Goal: Task Accomplishment & Management: Use online tool/utility

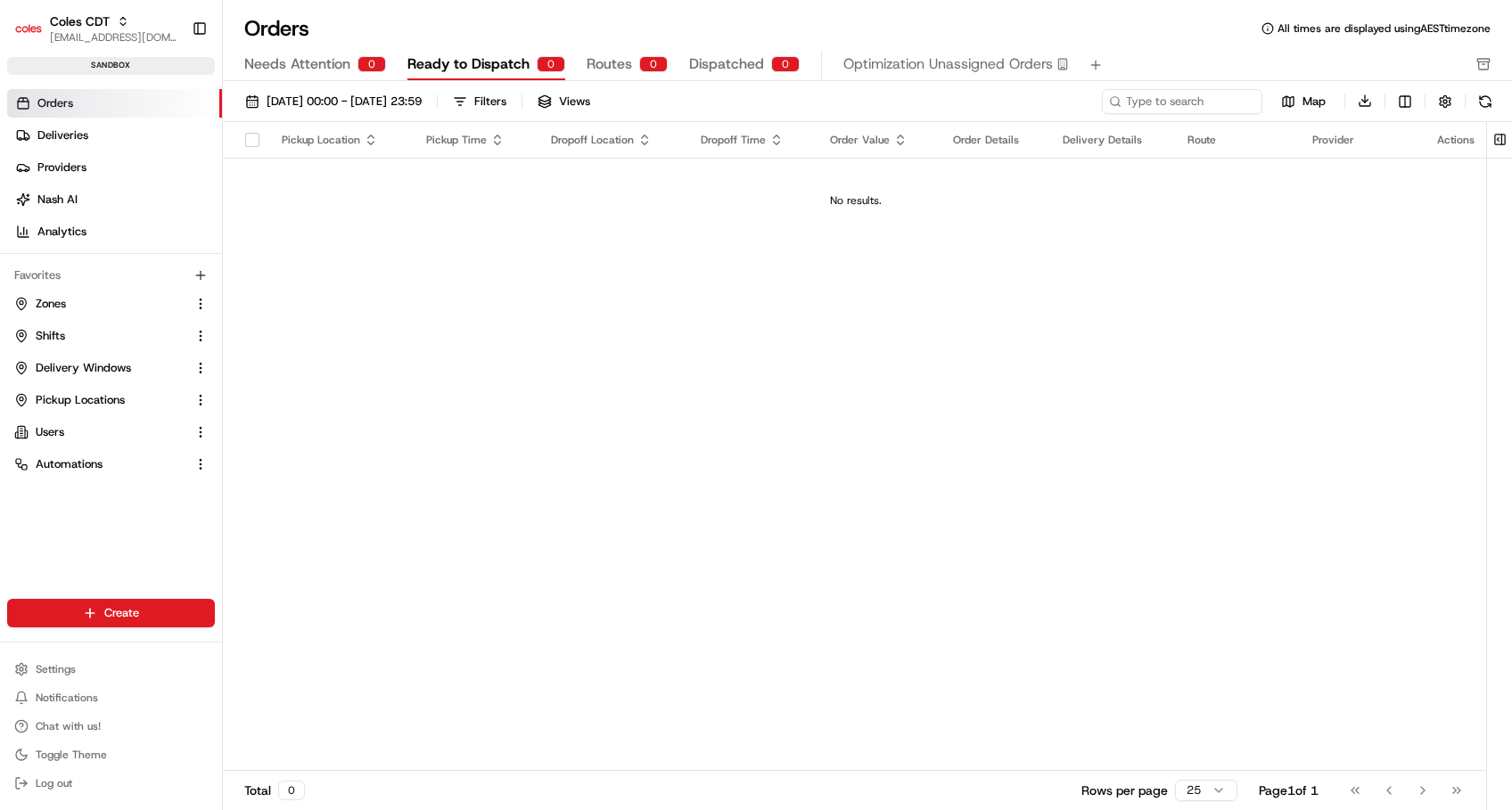
click at [44, 102] on span "Orders" at bounding box center [55, 103] width 36 height 16
click at [1497, 139] on button at bounding box center [1500, 140] width 30 height 36
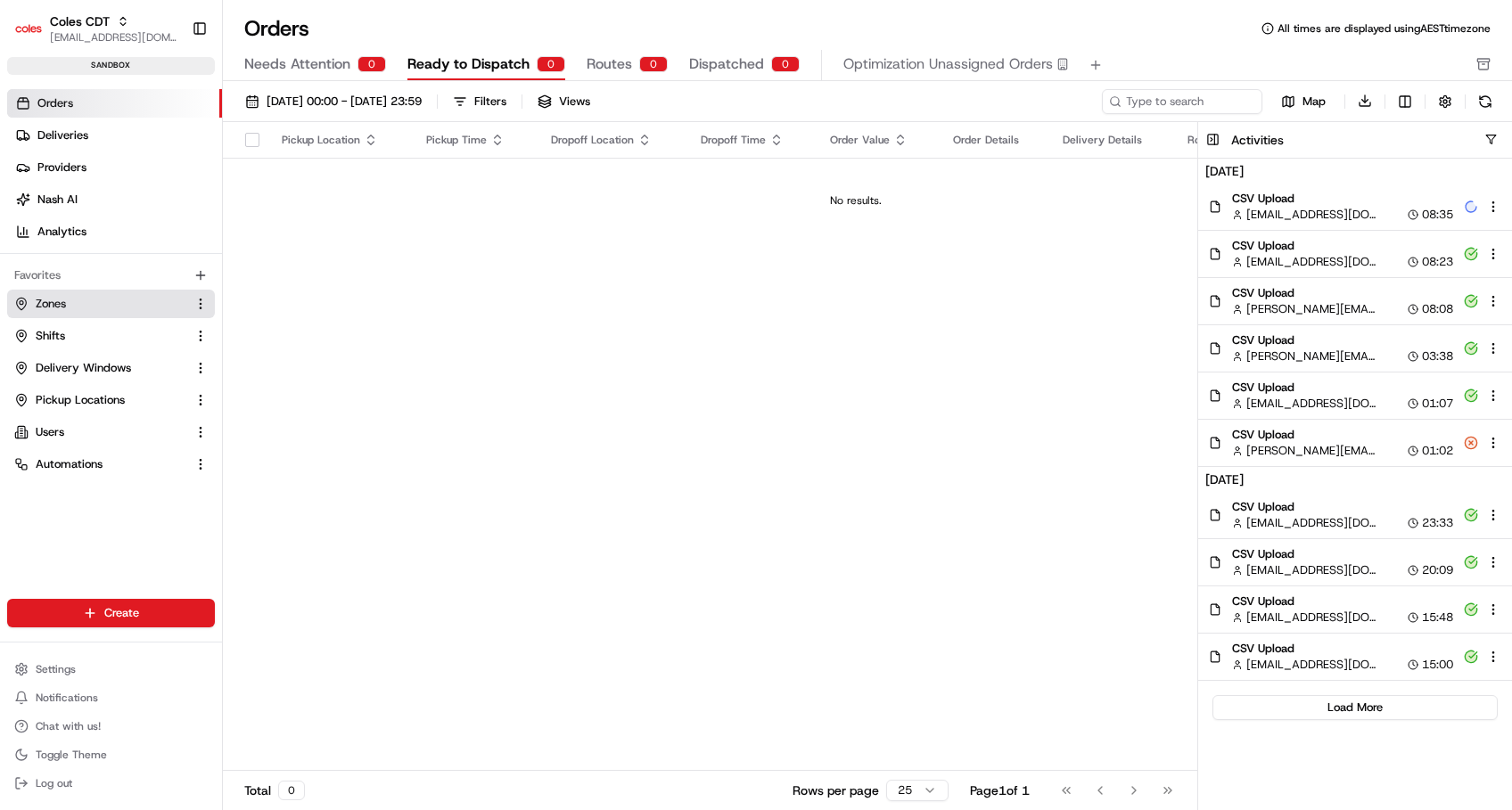
drag, startPoint x: 50, startPoint y: 289, endPoint x: 105, endPoint y: 309, distance: 58.5
click at [50, 290] on button "Zones" at bounding box center [111, 304] width 207 height 29
click at [32, 293] on button "Zones" at bounding box center [111, 304] width 207 height 29
click at [44, 298] on span "Zones" at bounding box center [51, 304] width 31 height 16
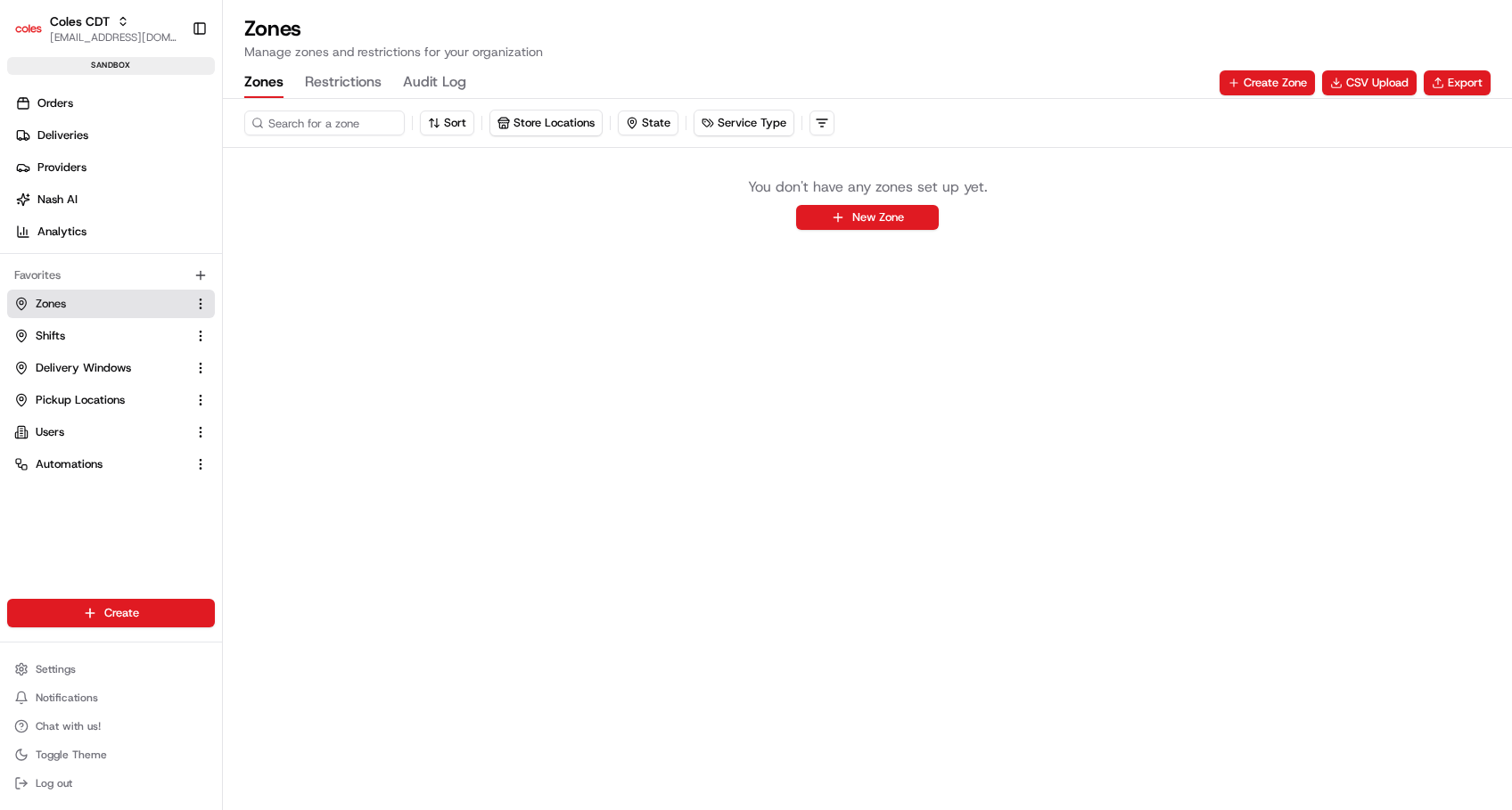
click at [336, 84] on button "Restrictions" at bounding box center [343, 82] width 77 height 31
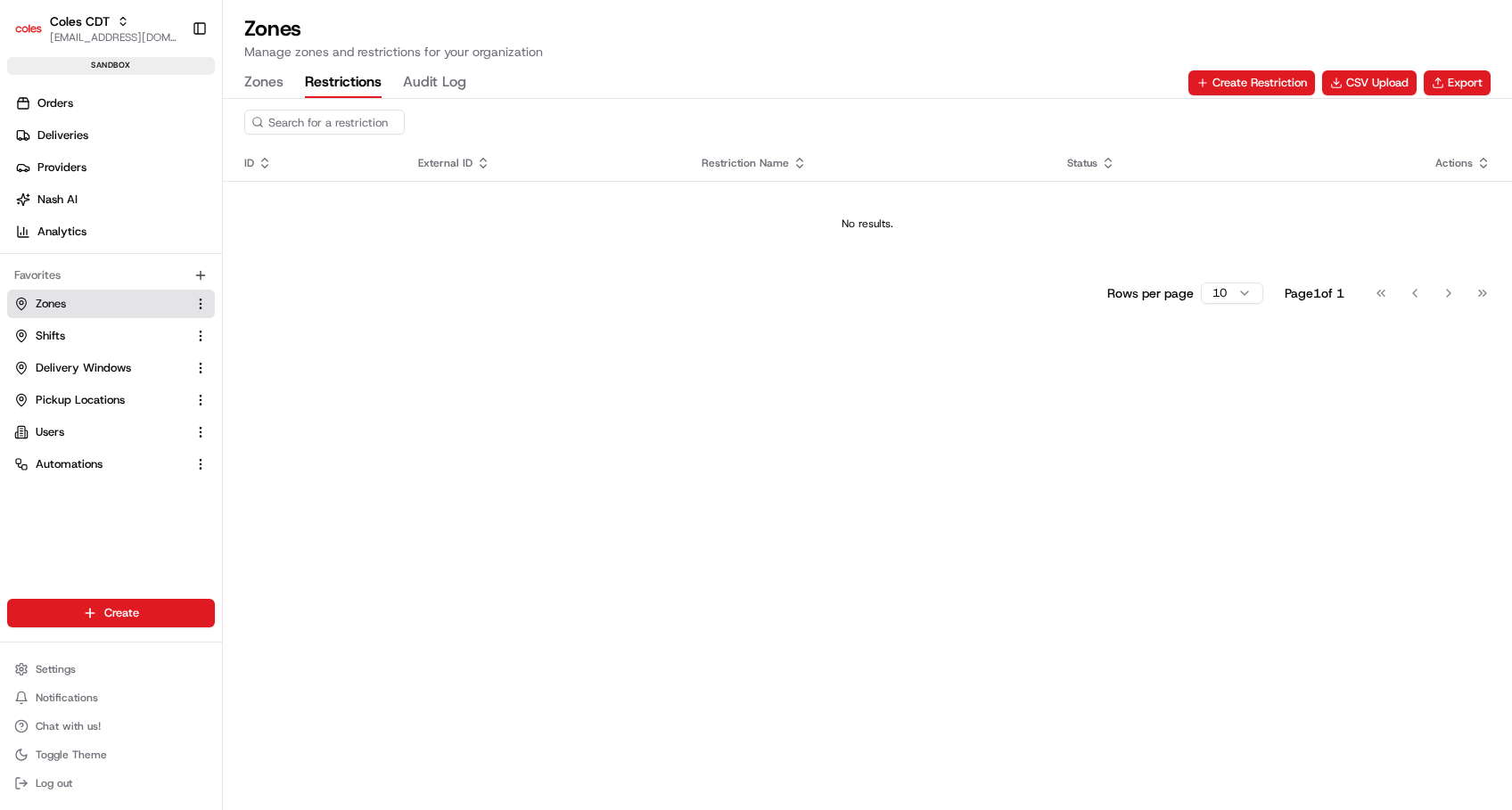
click at [263, 85] on button "Zones" at bounding box center [264, 82] width 39 height 31
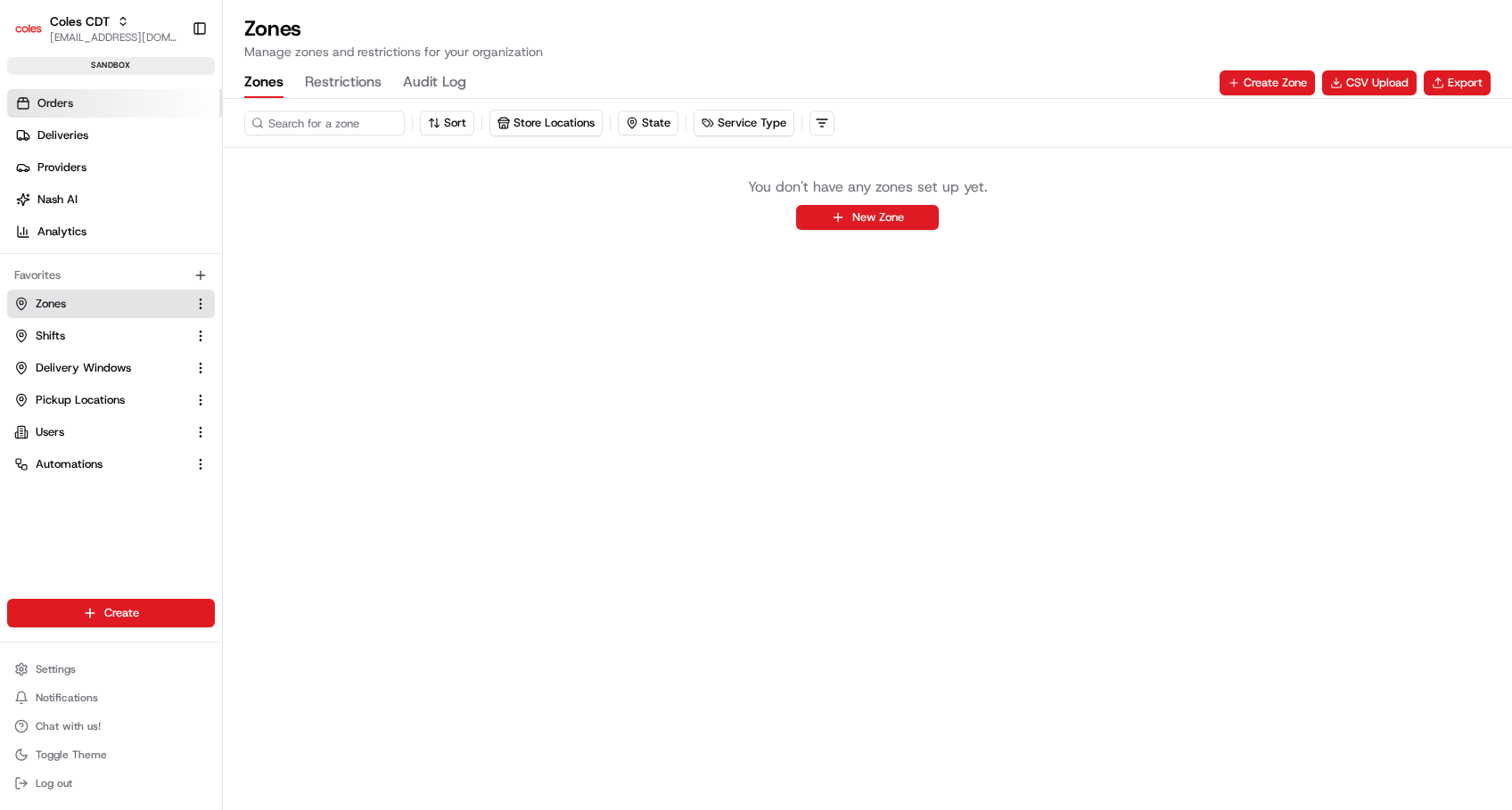
click at [57, 108] on span "Orders" at bounding box center [55, 103] width 36 height 16
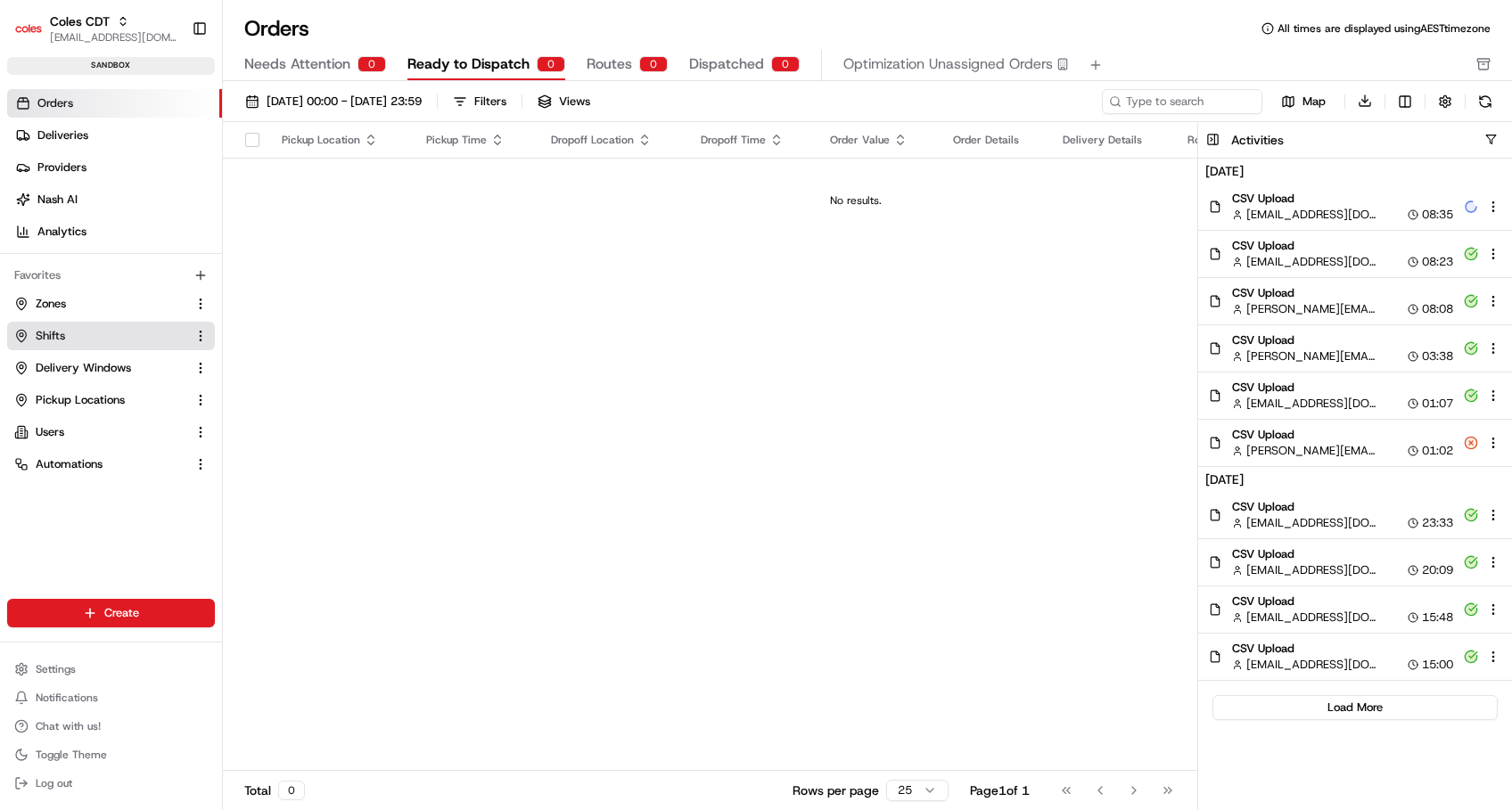
drag, startPoint x: 45, startPoint y: 306, endPoint x: 110, endPoint y: 331, distance: 69.6
click at [45, 306] on span "Zones" at bounding box center [51, 304] width 31 height 16
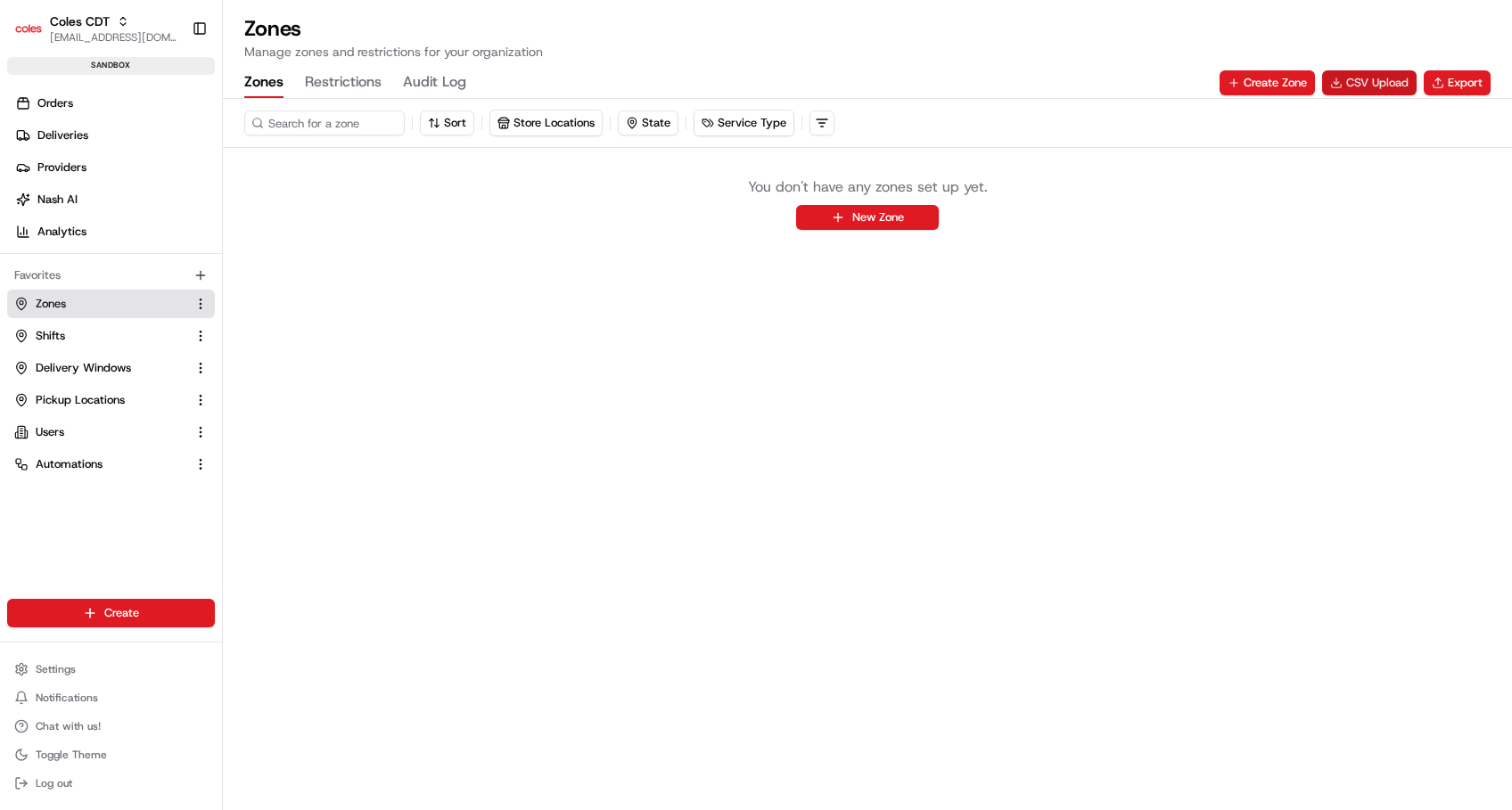
click at [1367, 78] on button "CSV Upload" at bounding box center [1369, 82] width 94 height 25
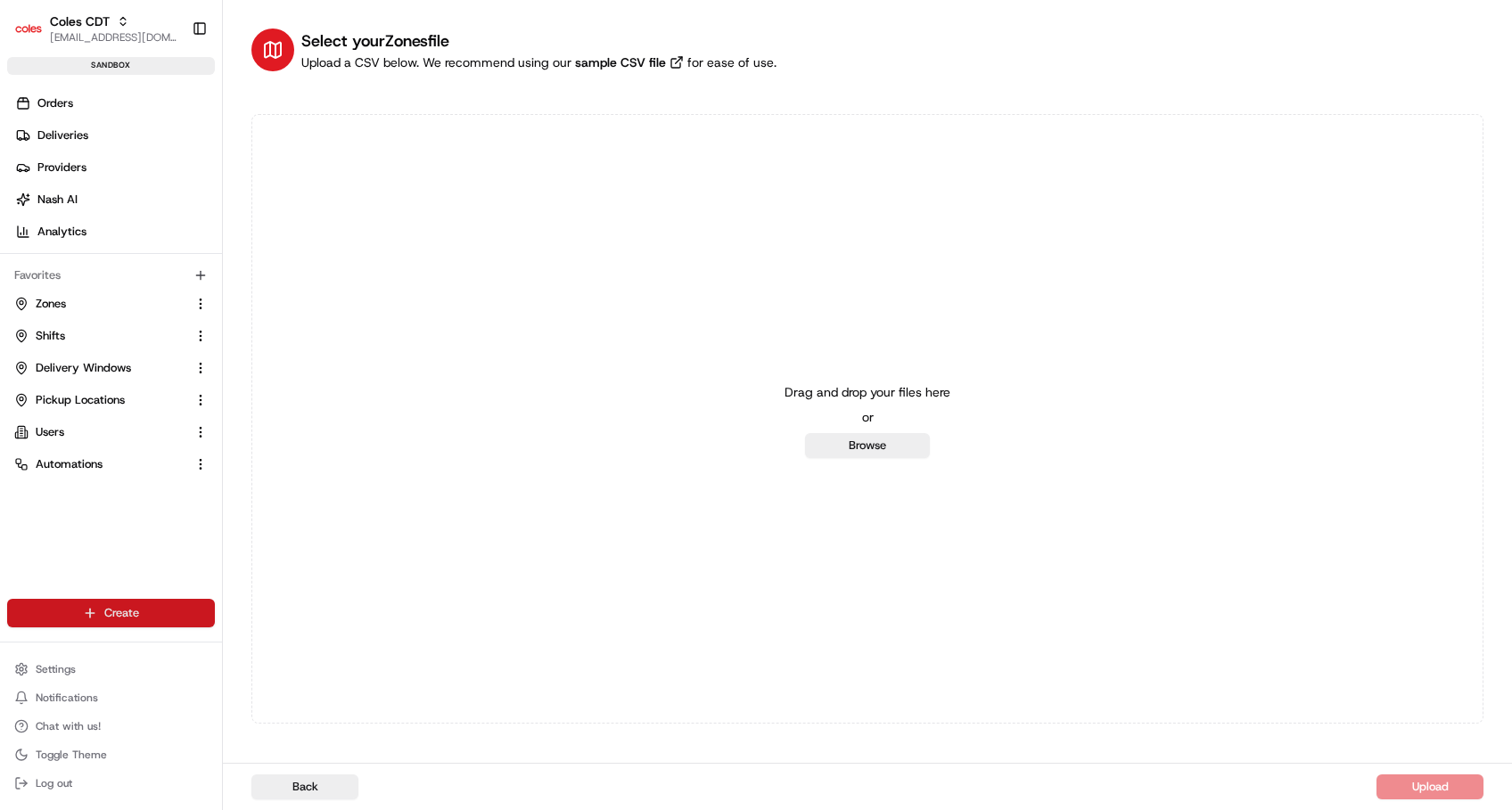
click at [86, 614] on html "Coles CDT srisudha.kurnool@coles.com.au Toggle Sidebar sandbox Orders Deliverie…" at bounding box center [756, 405] width 1512 height 810
click at [284, 727] on div "Create Delivery Order CSV Upload" at bounding box center [322, 665] width 207 height 131
click at [284, 718] on link "CSV Upload" at bounding box center [322, 710] width 199 height 32
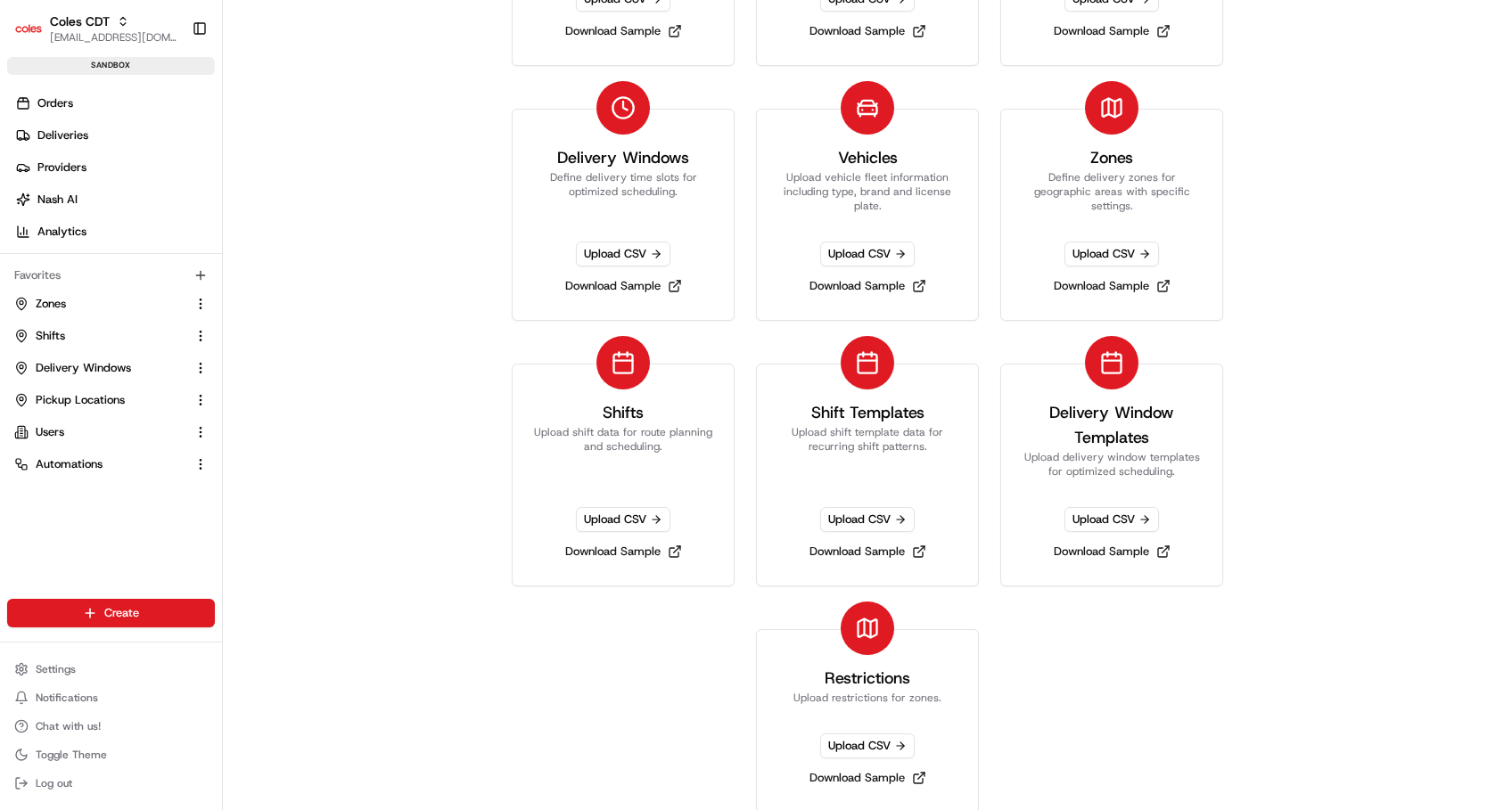
scroll to position [262, 0]
click at [843, 771] on link "Download Sample" at bounding box center [868, 776] width 131 height 25
click at [1381, 348] on div "CSV Upload Select what resource you want to upload Orders Import order data lik…" at bounding box center [868, 405] width 1289 height 810
click at [866, 738] on span "Upload CSV" at bounding box center [868, 743] width 94 height 25
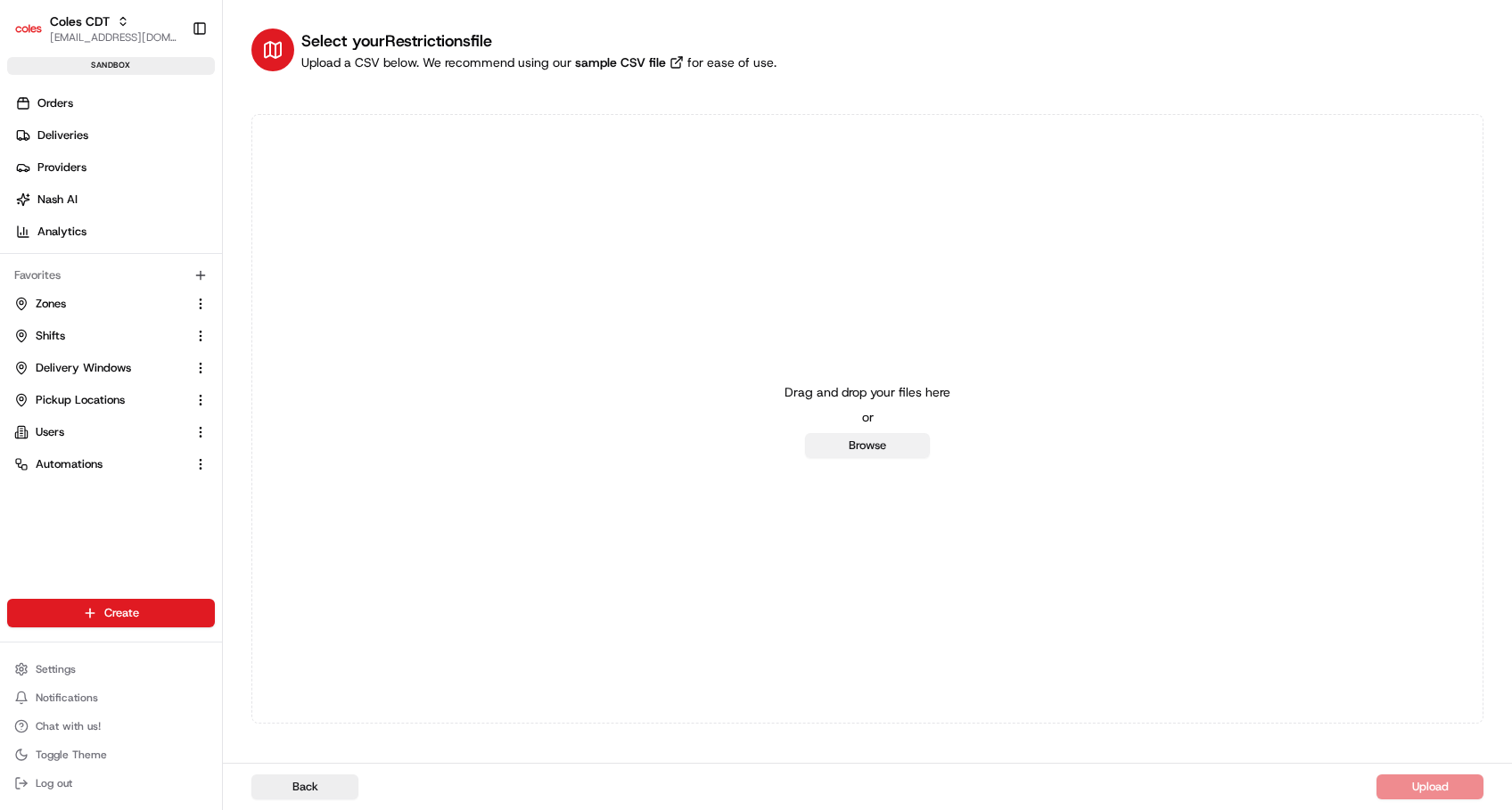
click at [893, 446] on button "Browse" at bounding box center [867, 445] width 125 height 25
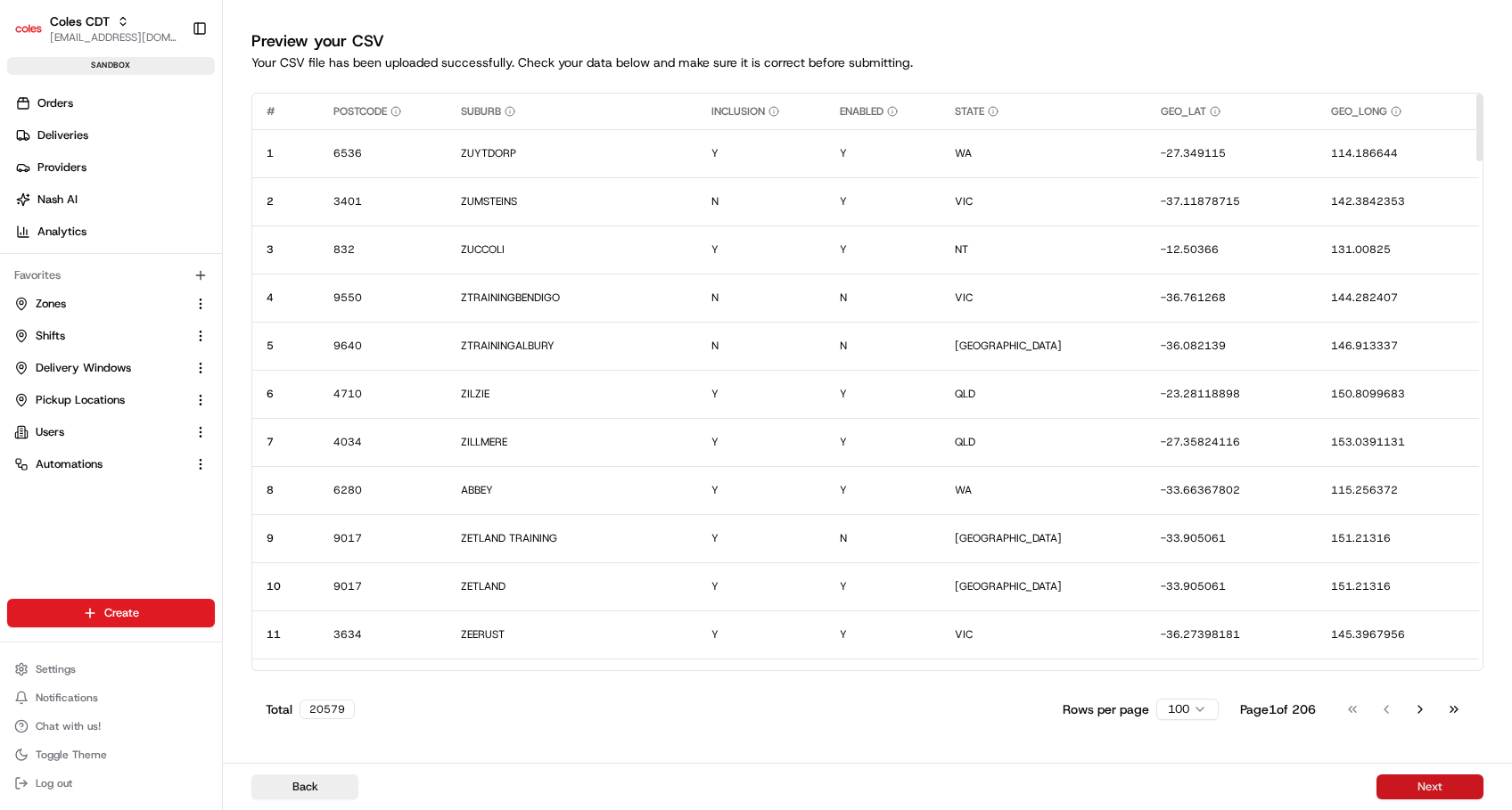
click at [1409, 779] on button "Next" at bounding box center [1430, 787] width 107 height 25
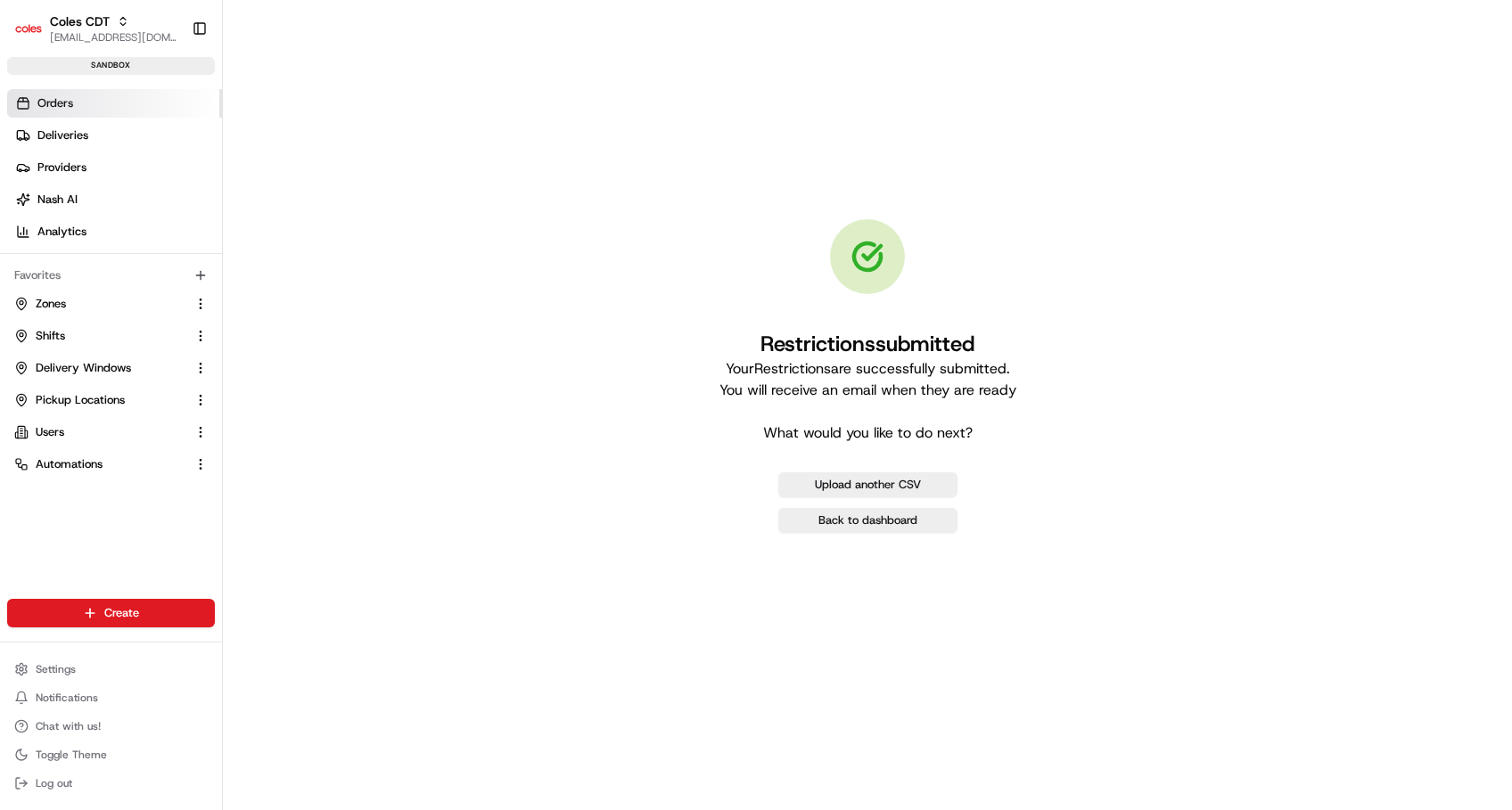
click at [65, 106] on span "Orders" at bounding box center [55, 103] width 36 height 16
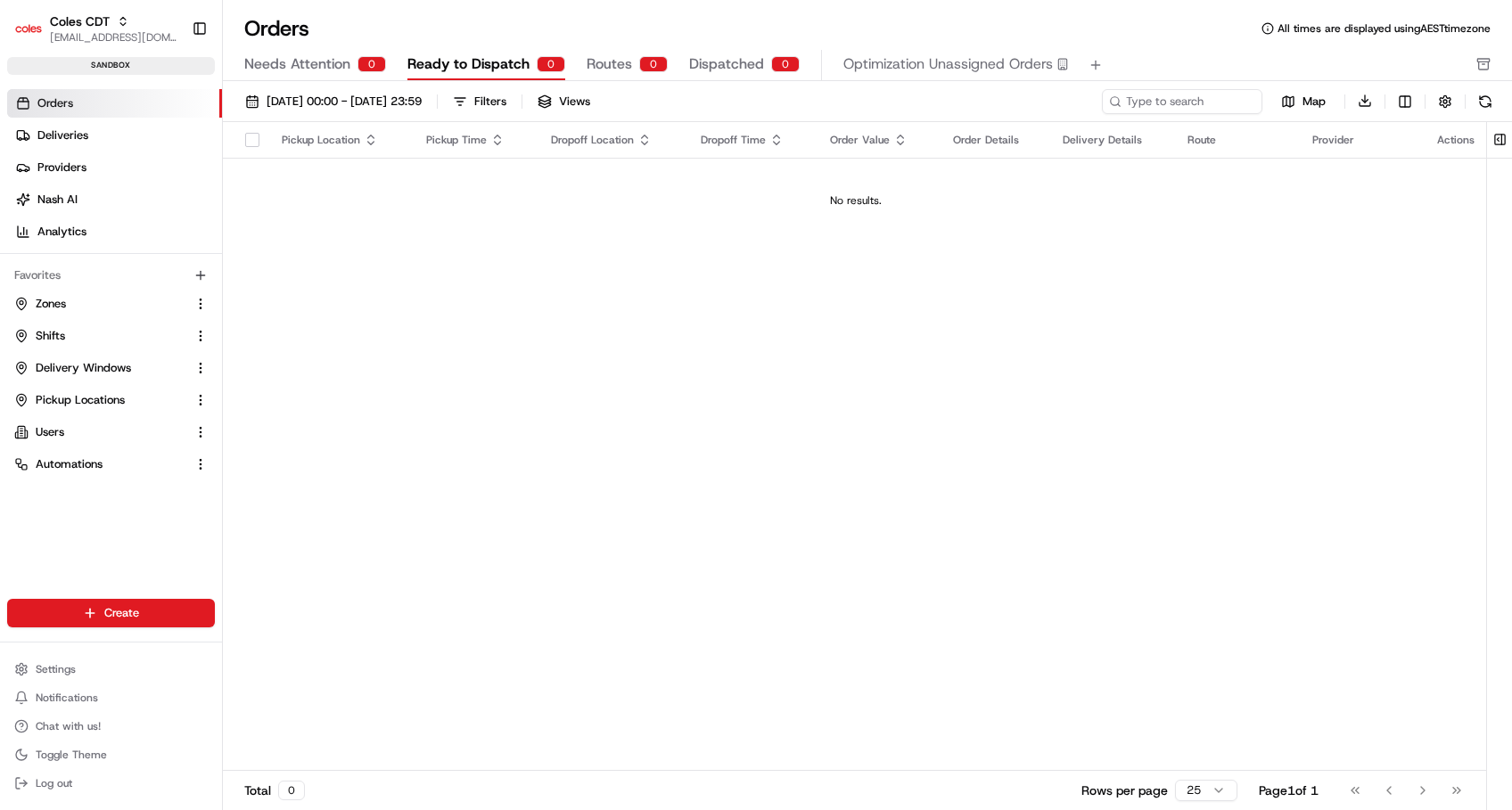
click at [432, 490] on div "Pickup Location Pickup Time Dropoff Location Dropoff Time Order Value Order Det…" at bounding box center [856, 447] width 1266 height 650
click at [57, 108] on span "Orders" at bounding box center [55, 103] width 36 height 16
click at [1497, 140] on button at bounding box center [1500, 140] width 30 height 36
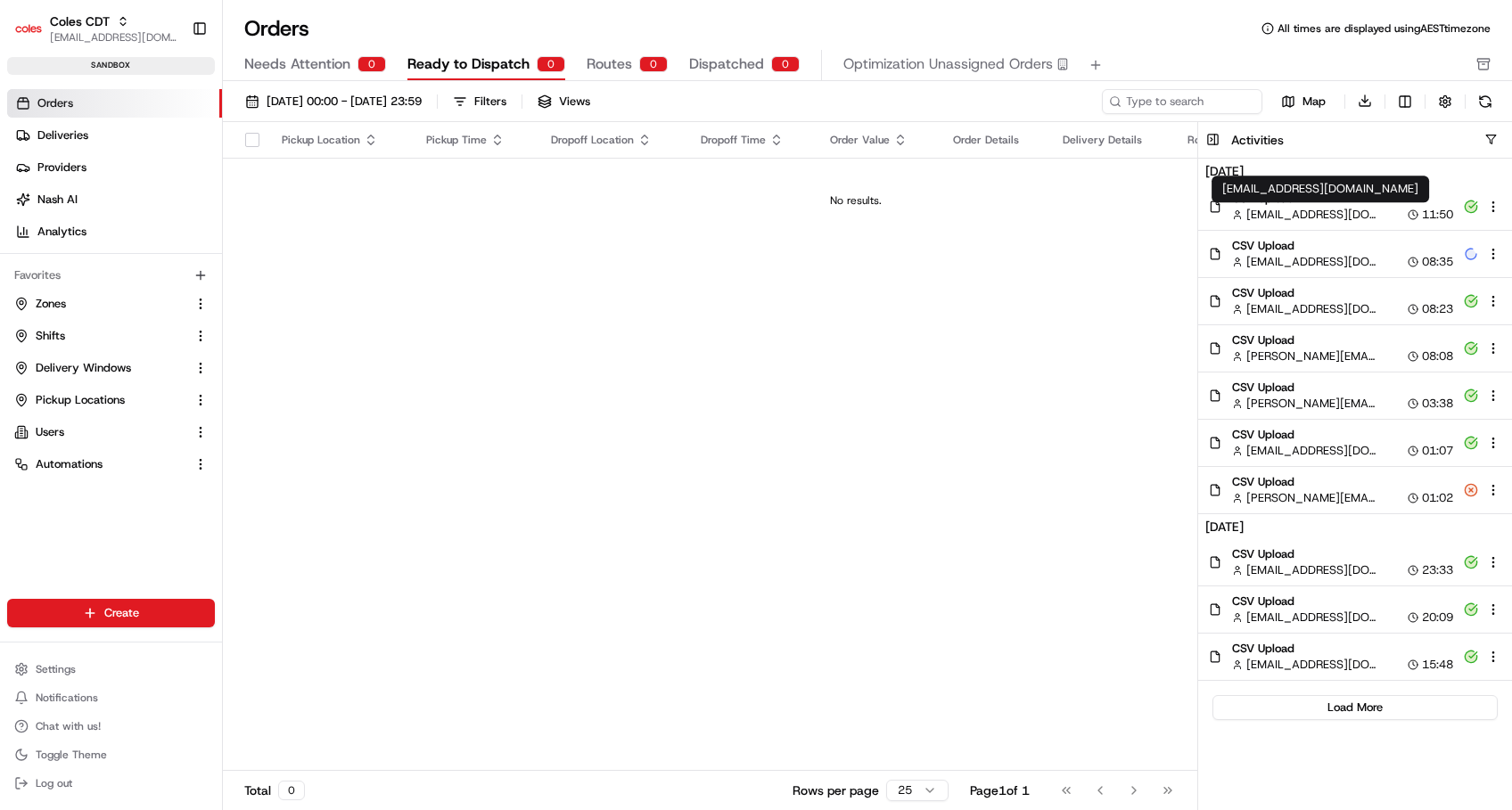
click at [1264, 204] on span "CSV Upload" at bounding box center [1343, 198] width 221 height 16
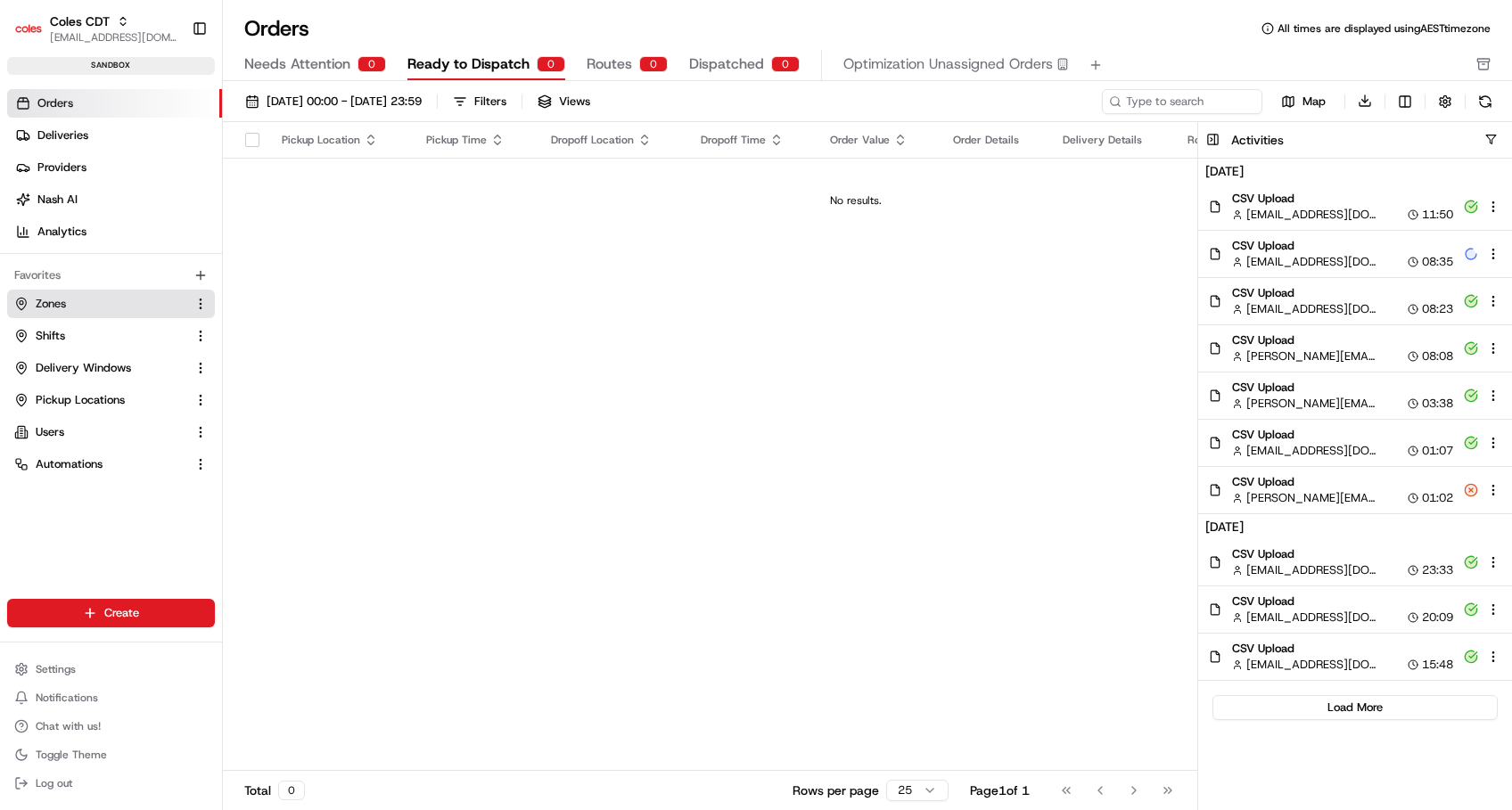
click at [49, 307] on span "Zones" at bounding box center [51, 304] width 31 height 16
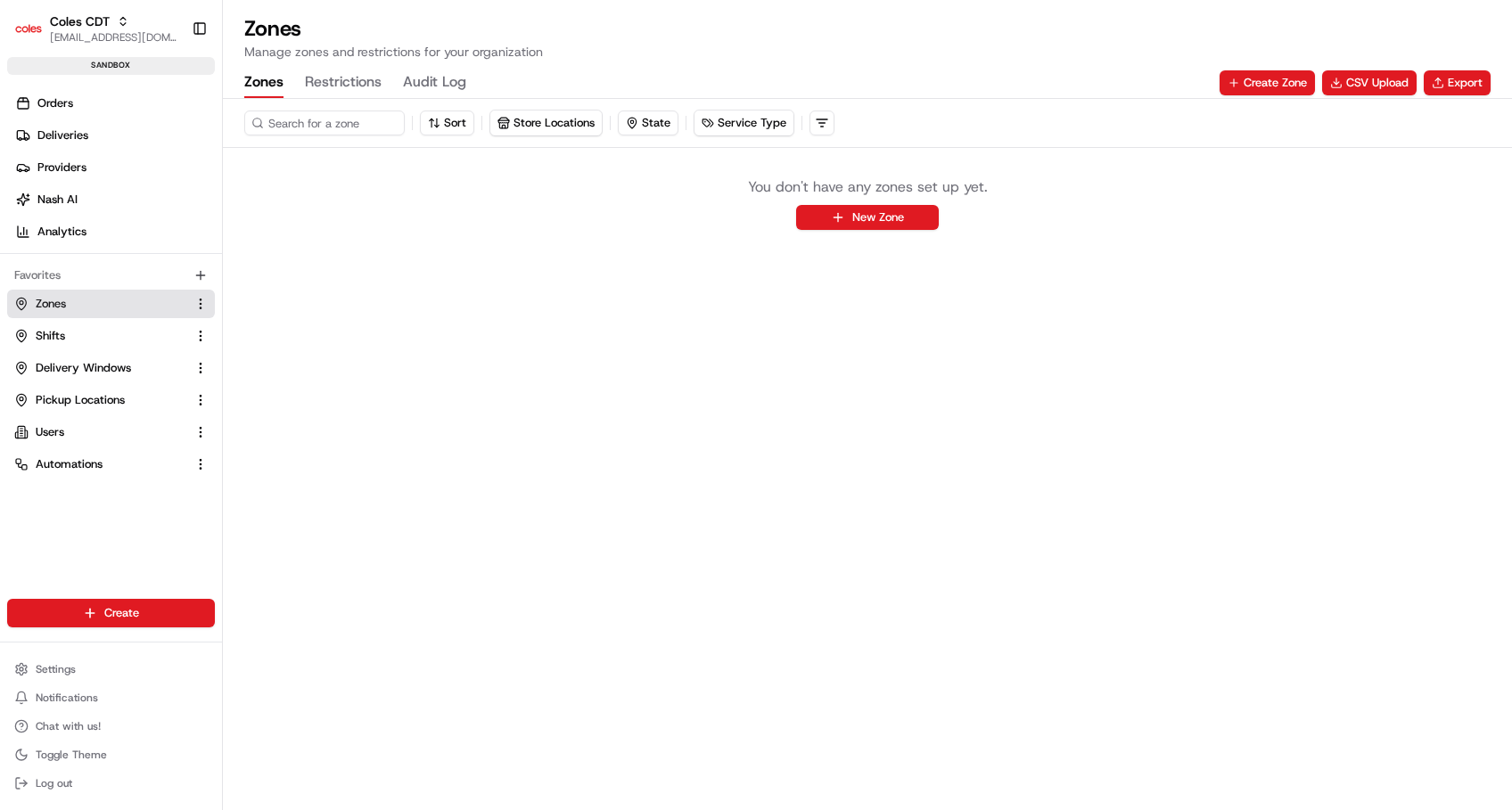
click at [269, 89] on button "Zones" at bounding box center [264, 82] width 39 height 31
click at [1373, 81] on button "CSV Upload" at bounding box center [1369, 82] width 94 height 25
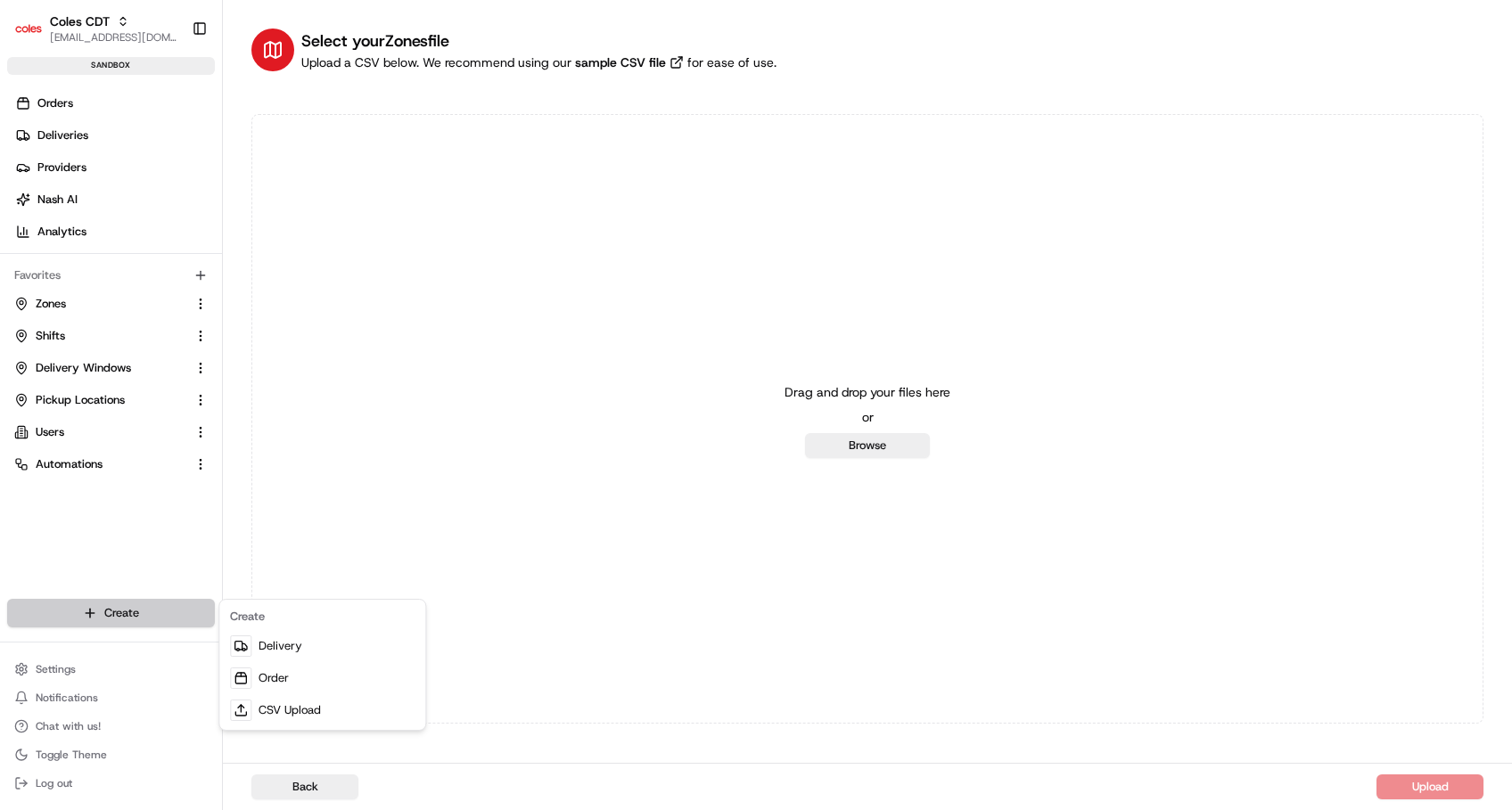
click at [156, 604] on html "Coles CDT [EMAIL_ADDRESS][DOMAIN_NAME] Toggle Sidebar sandbox Orders Deliveries…" at bounding box center [756, 405] width 1512 height 810
click at [305, 705] on link "CSV Upload" at bounding box center [322, 710] width 199 height 32
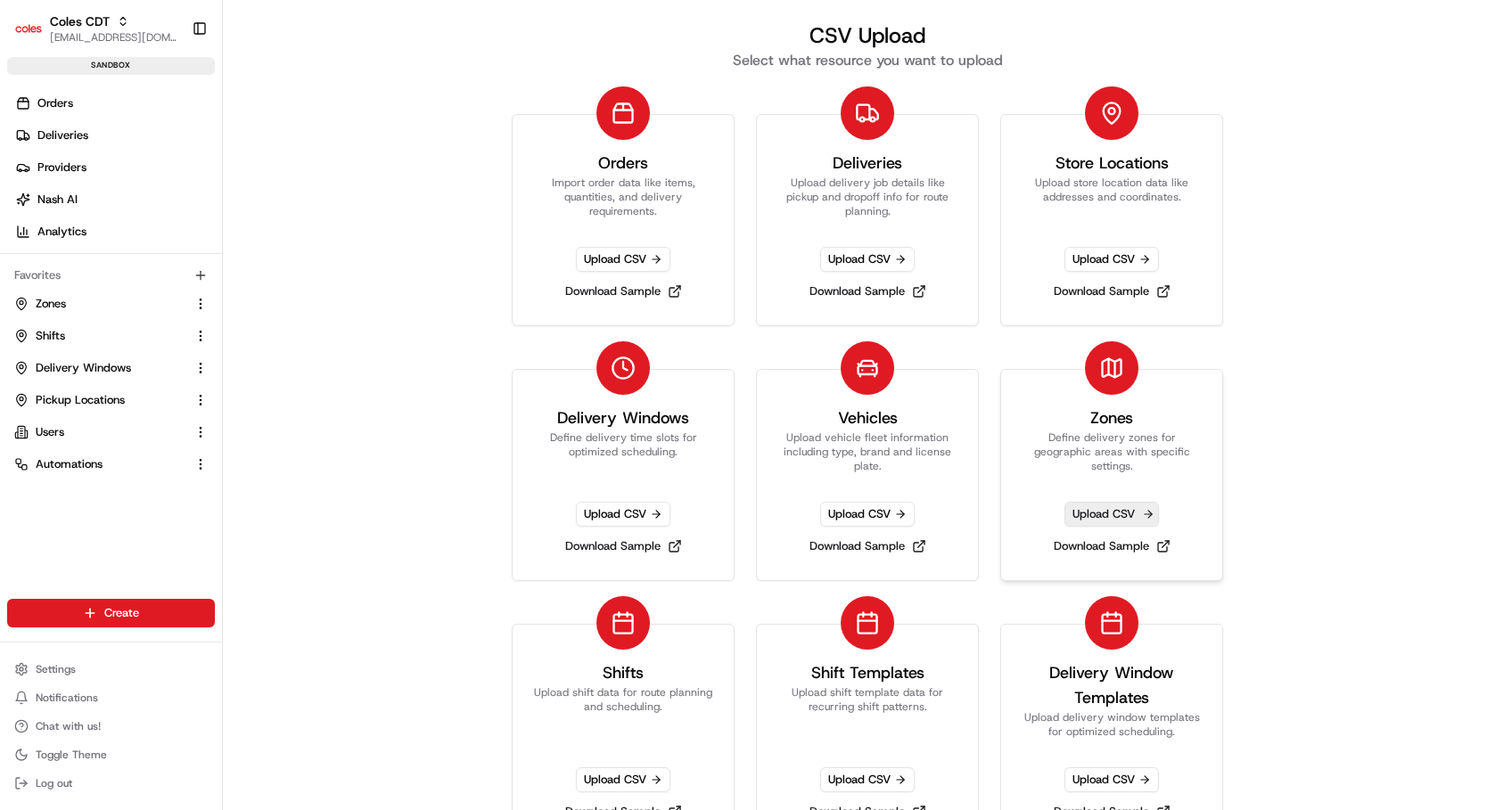
click at [1098, 512] on span "Upload CSV" at bounding box center [1112, 514] width 94 height 25
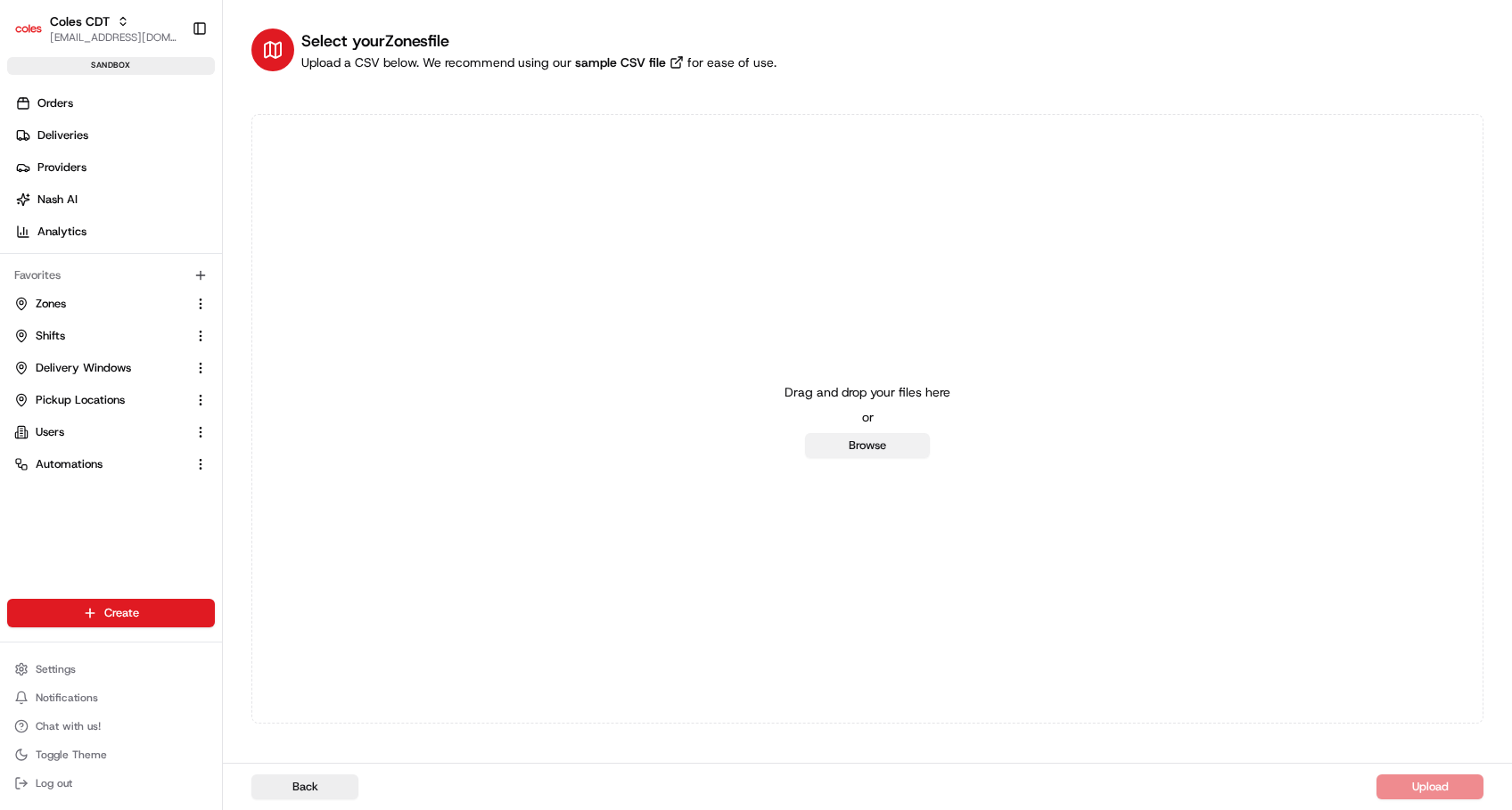
click at [891, 447] on button "Browse" at bounding box center [867, 445] width 125 height 25
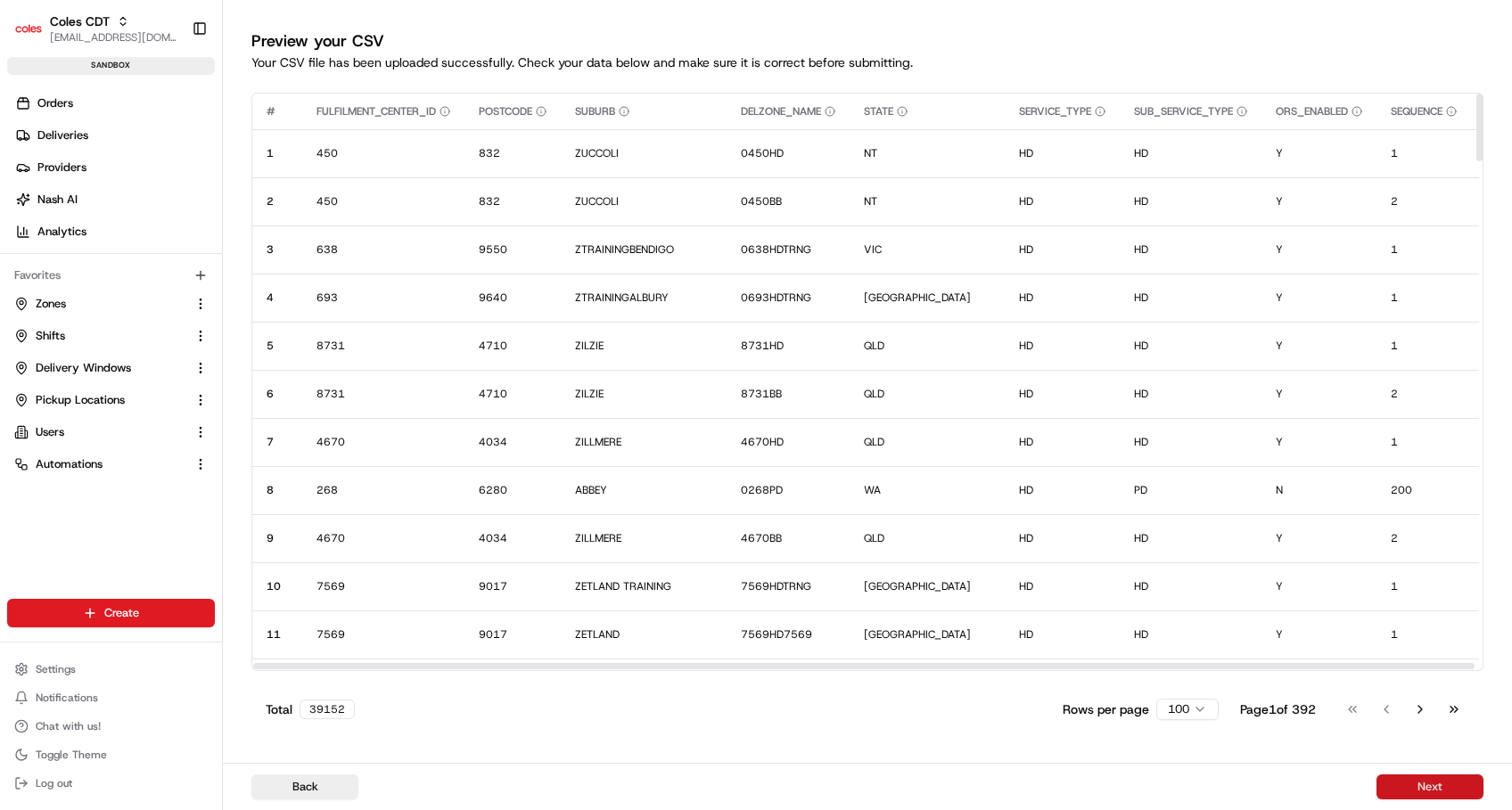
click at [1424, 780] on button "Next" at bounding box center [1430, 787] width 107 height 25
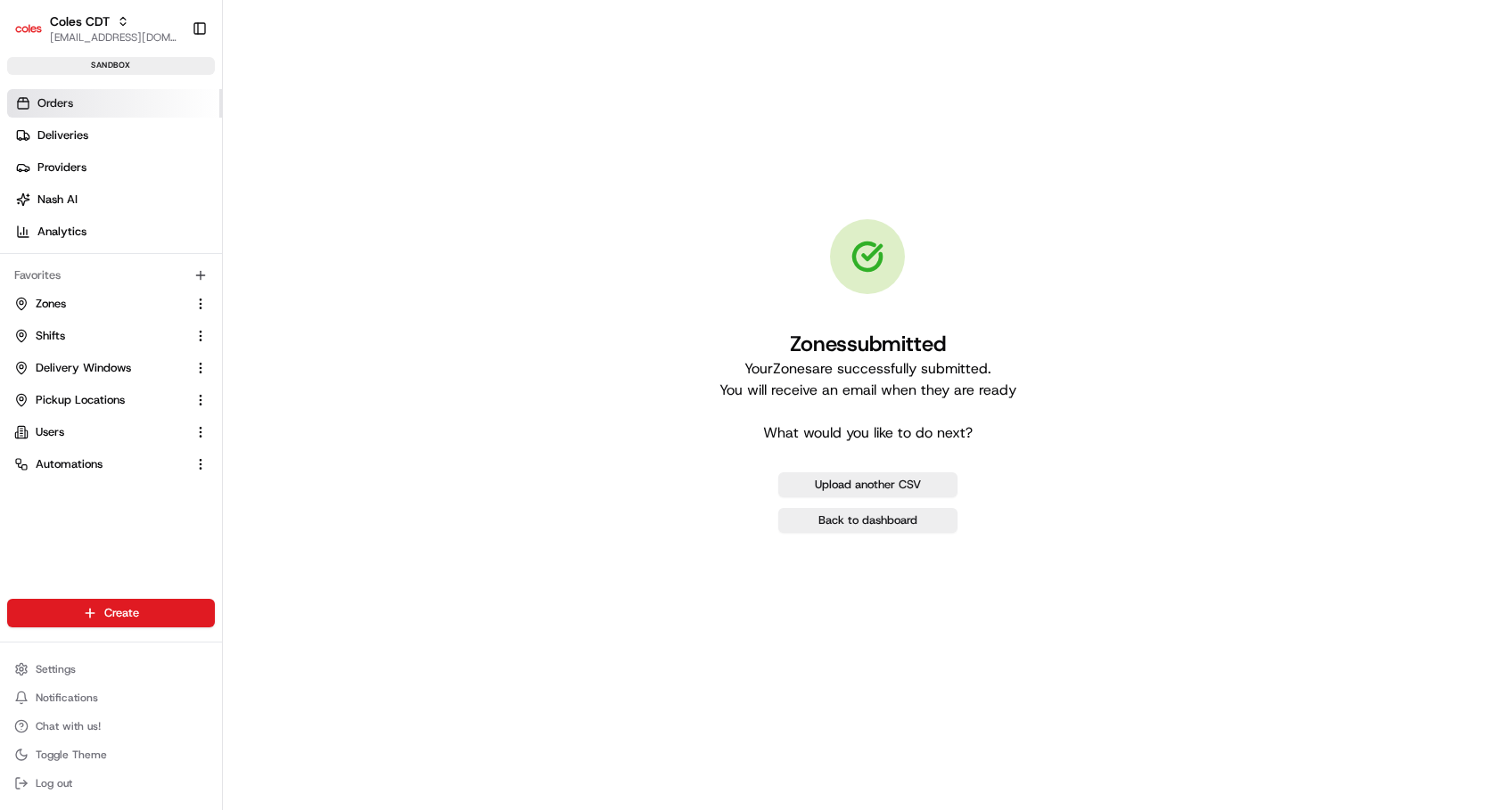
click at [66, 107] on span "Orders" at bounding box center [55, 103] width 36 height 16
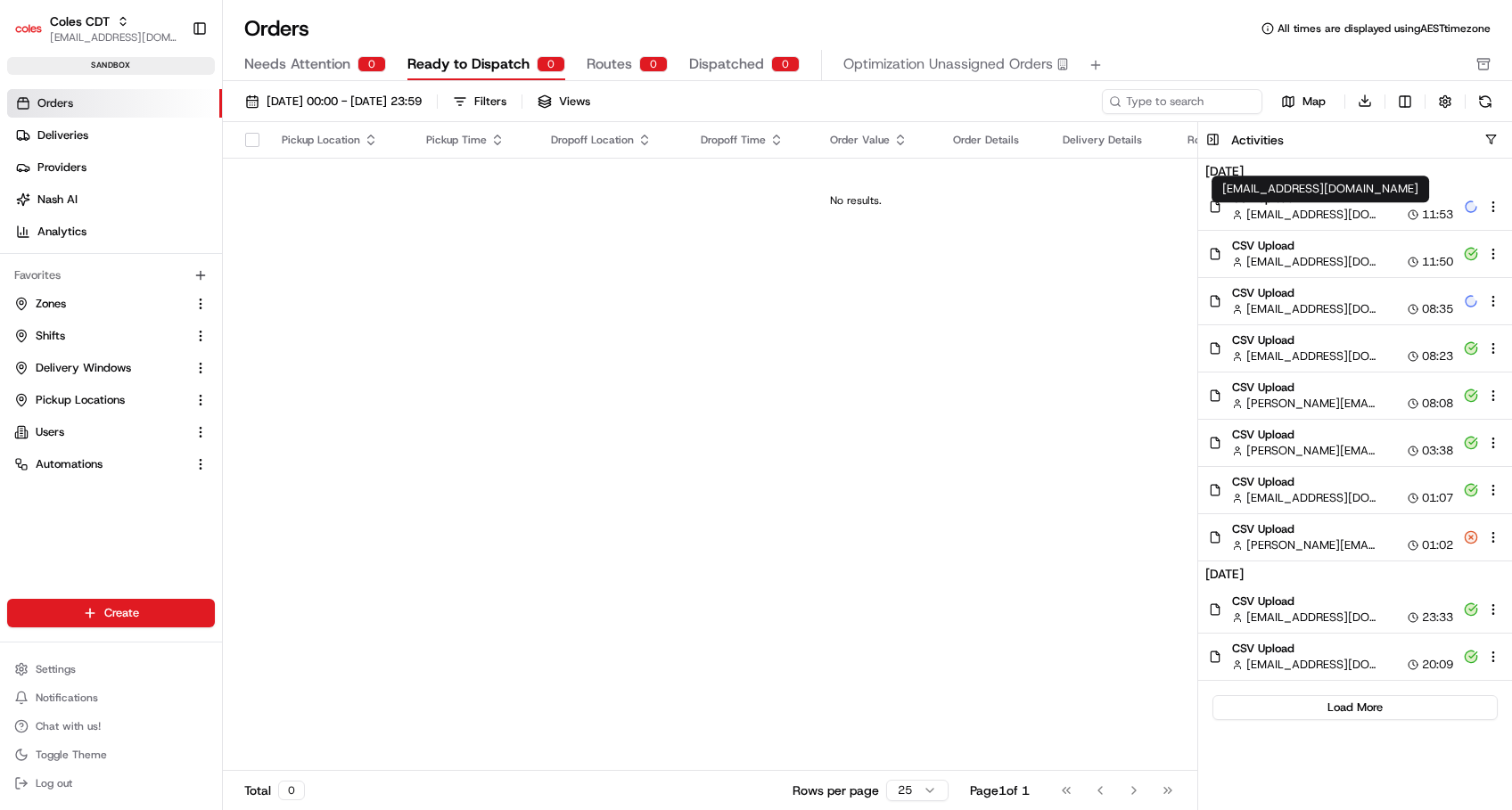
click at [1306, 200] on div "[EMAIL_ADDRESS][DOMAIN_NAME] [DOMAIN_NAME][EMAIL_ADDRESS][DOMAIN_NAME]" at bounding box center [1319, 189] width 218 height 27
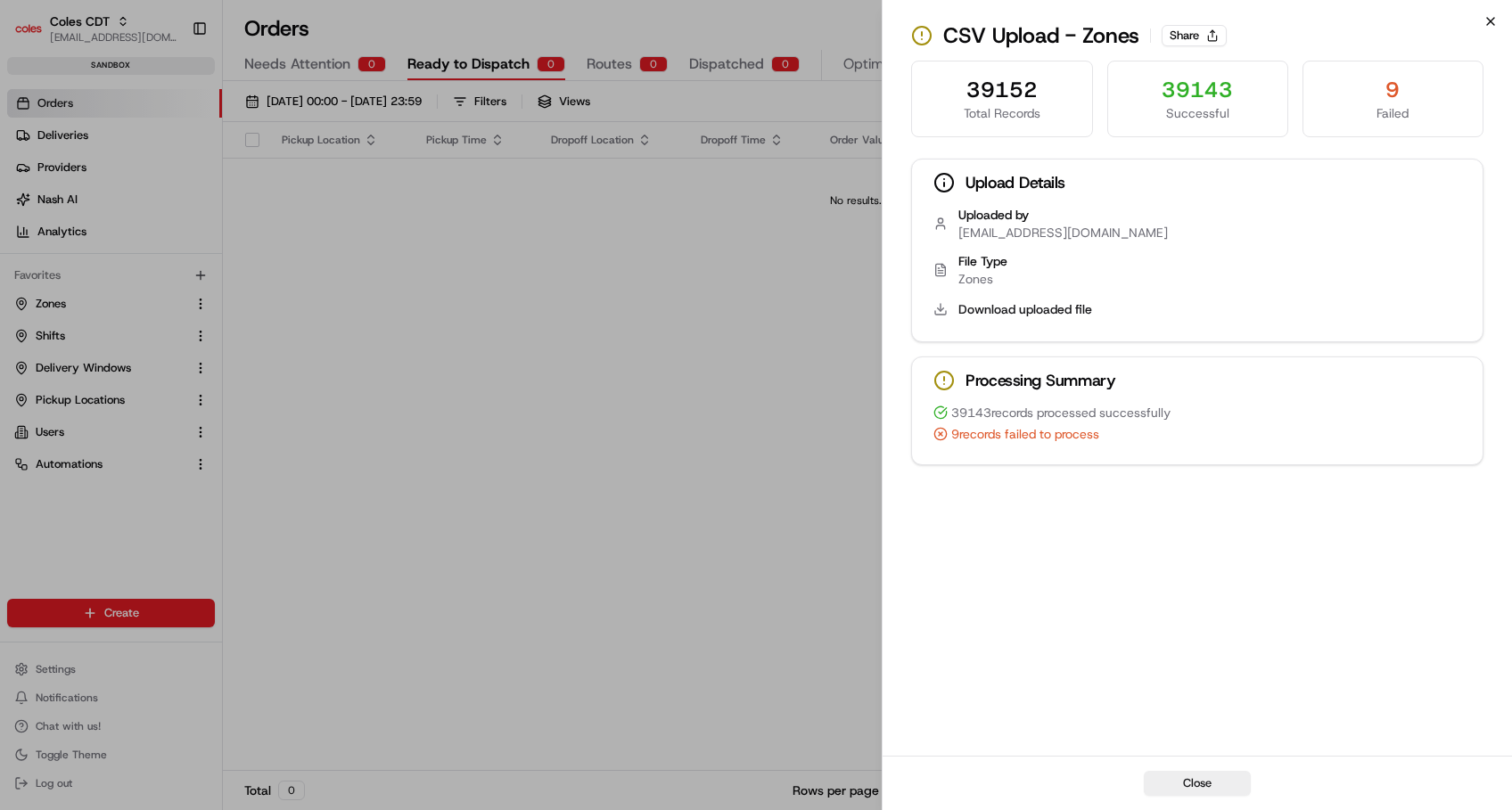
click at [1486, 19] on icon "button" at bounding box center [1490, 20] width 14 height 14
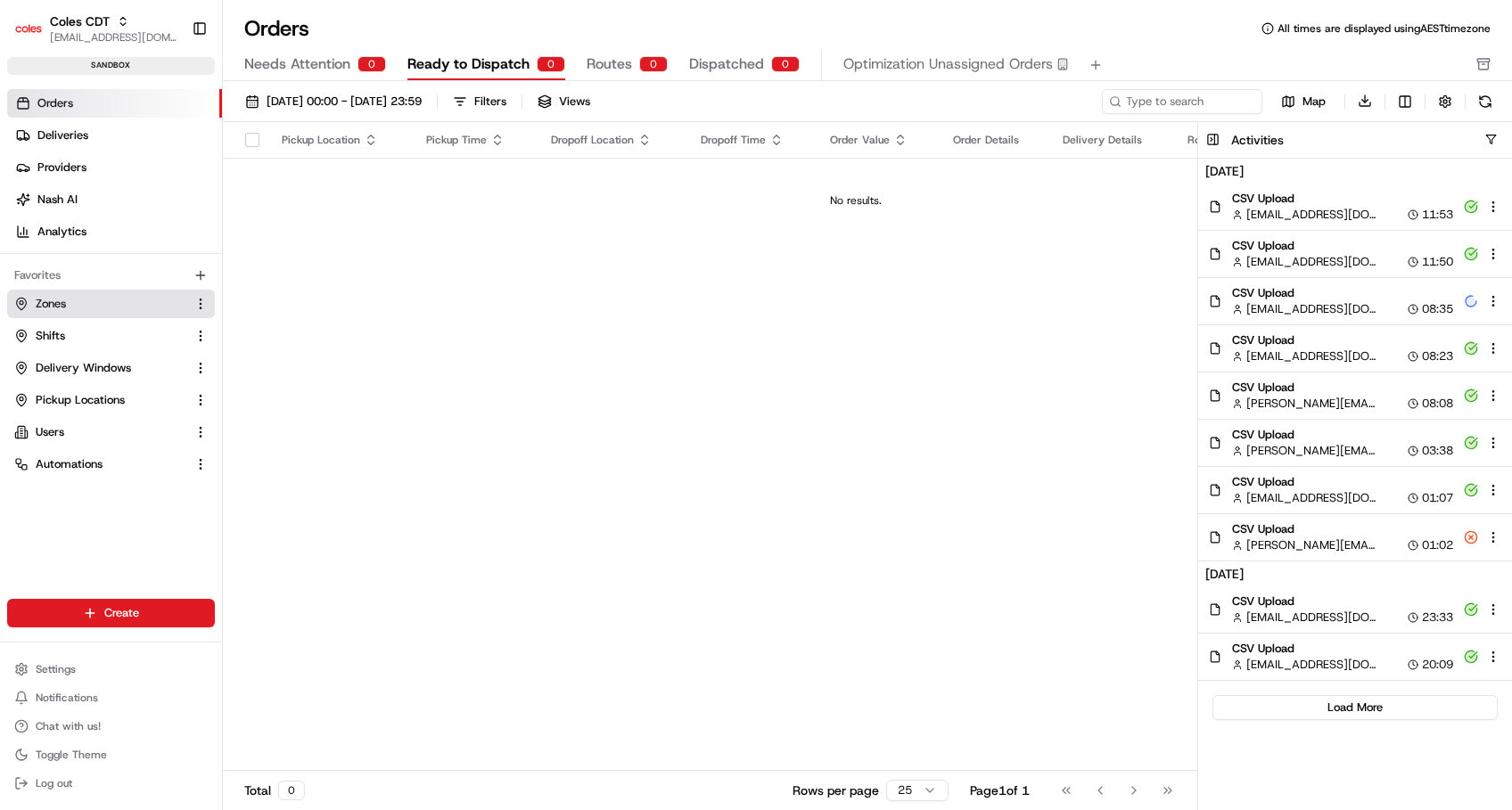
click at [52, 305] on span "Zones" at bounding box center [51, 304] width 31 height 16
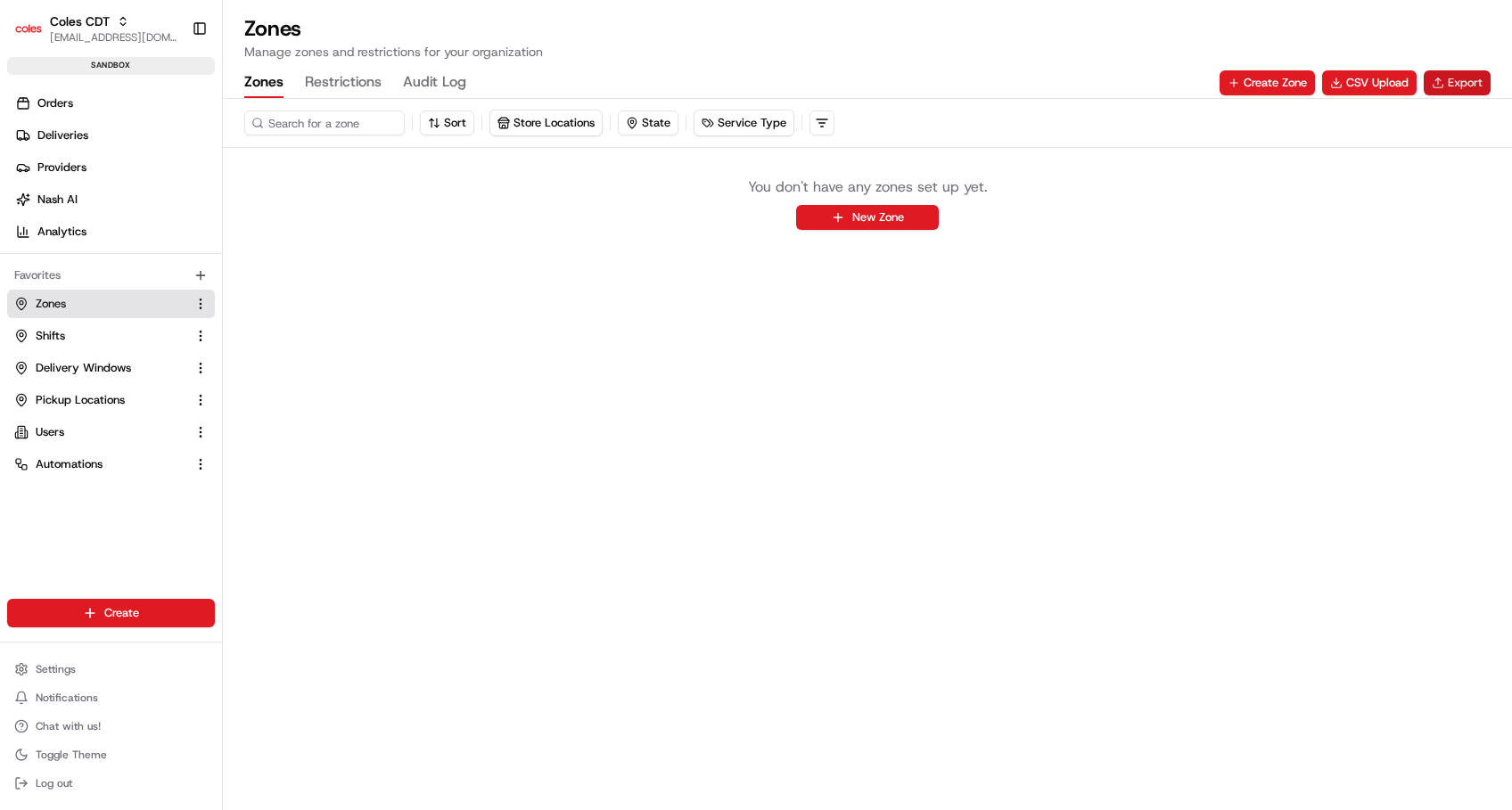
click at [1471, 85] on button "Export" at bounding box center [1457, 82] width 67 height 25
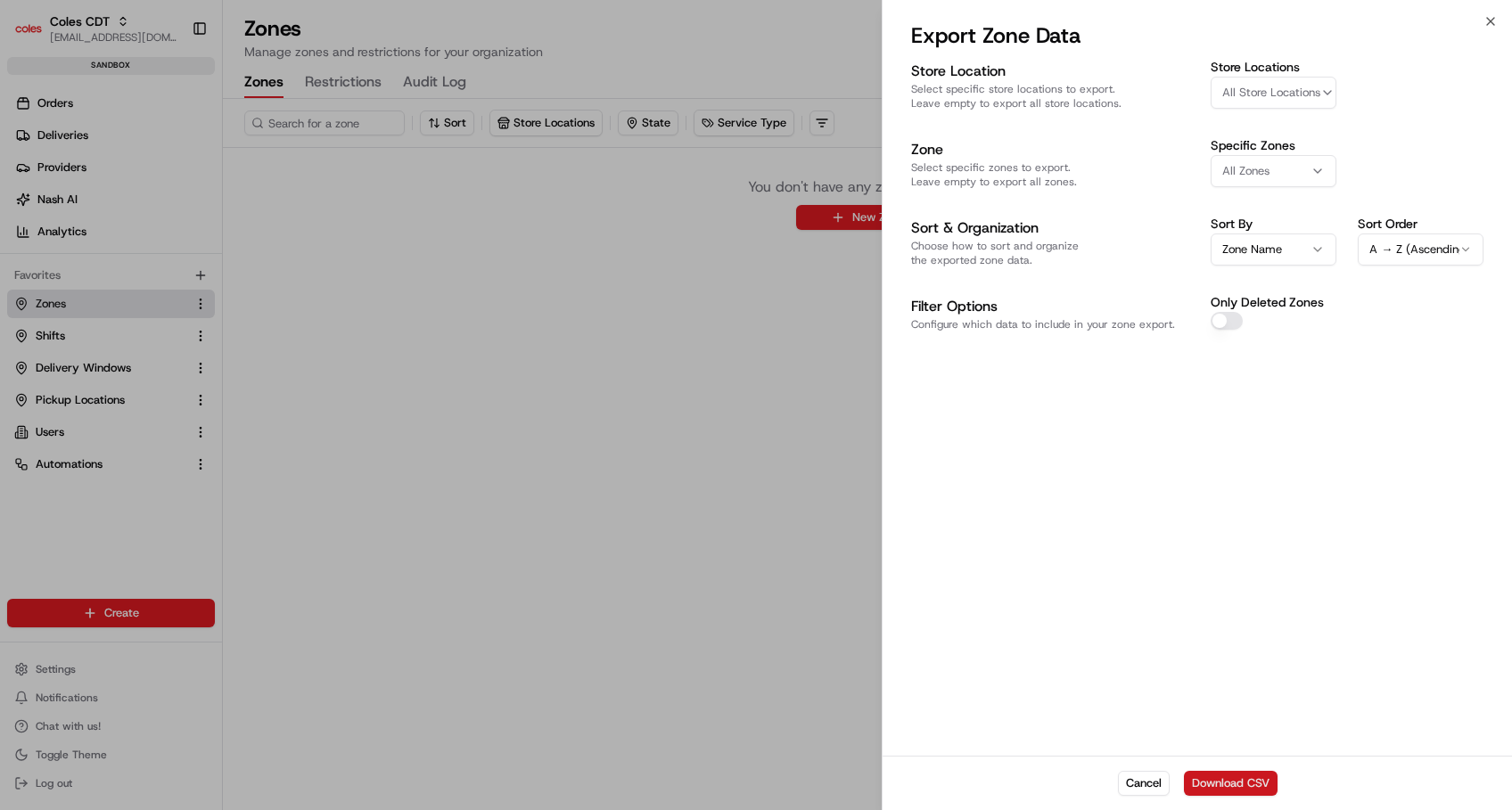
click at [1217, 780] on button "Download CSV" at bounding box center [1231, 783] width 94 height 25
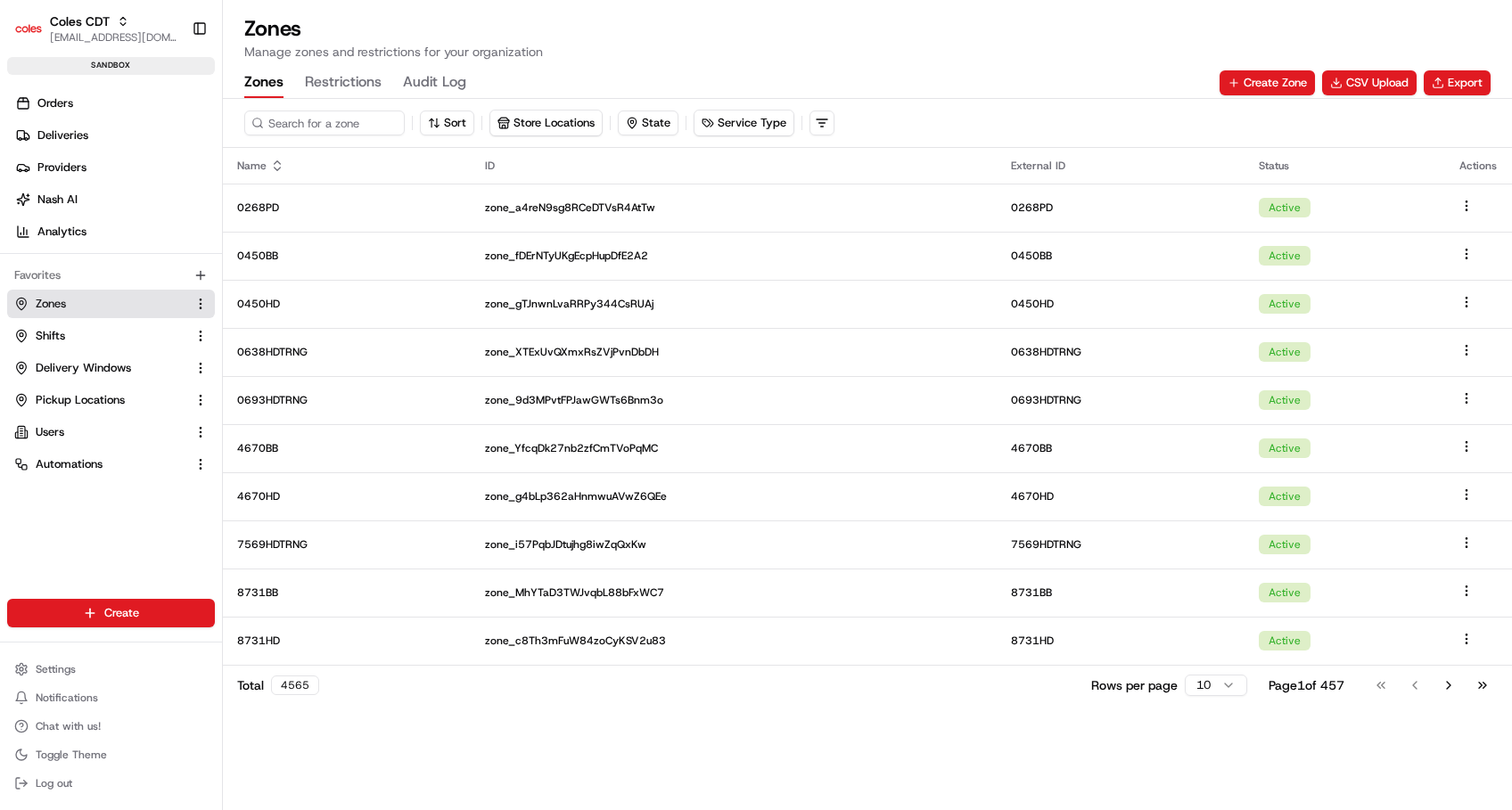
click at [50, 296] on span "Zones" at bounding box center [51, 304] width 31 height 16
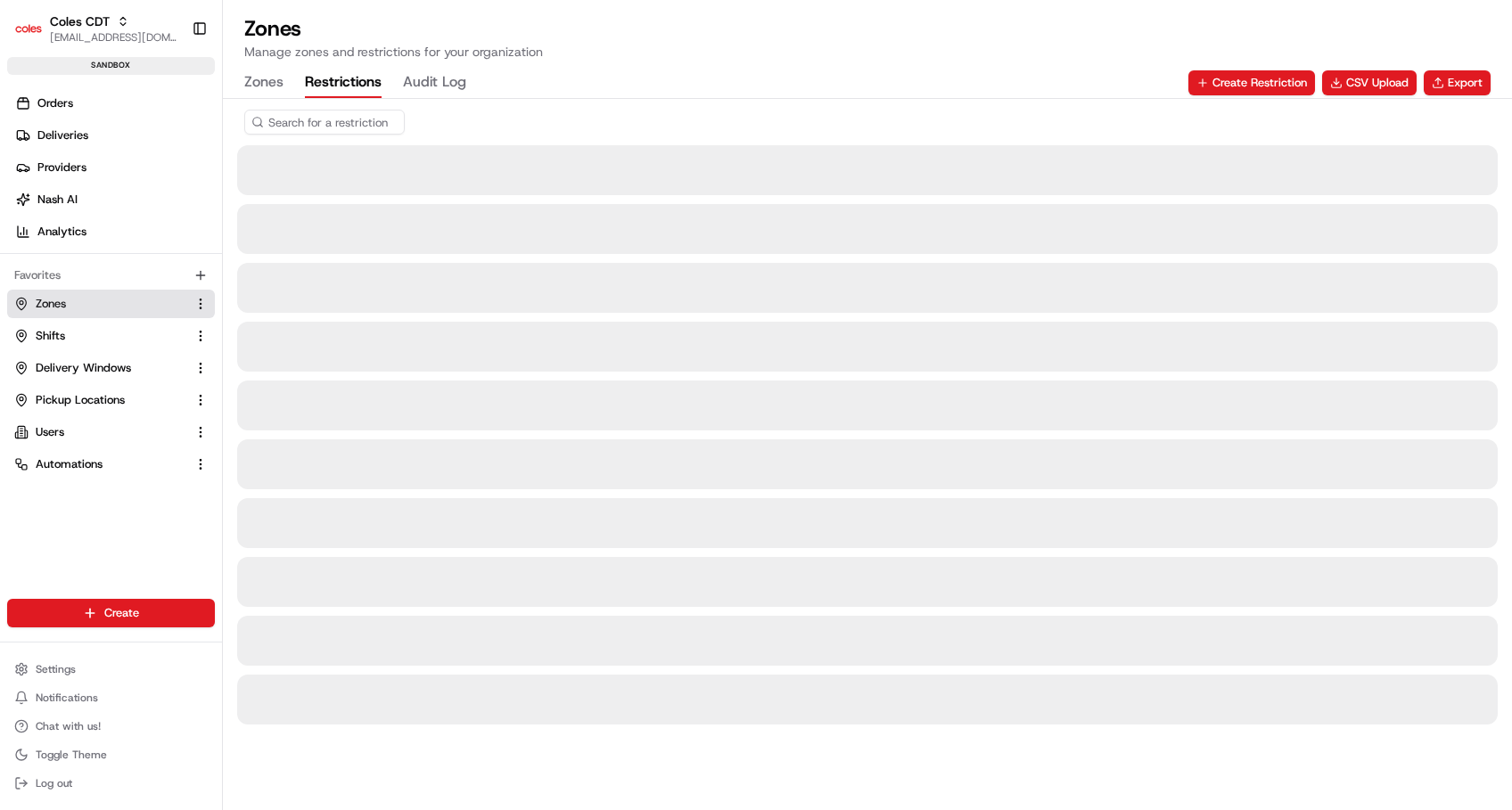
click at [327, 81] on button "Restrictions" at bounding box center [343, 82] width 77 height 31
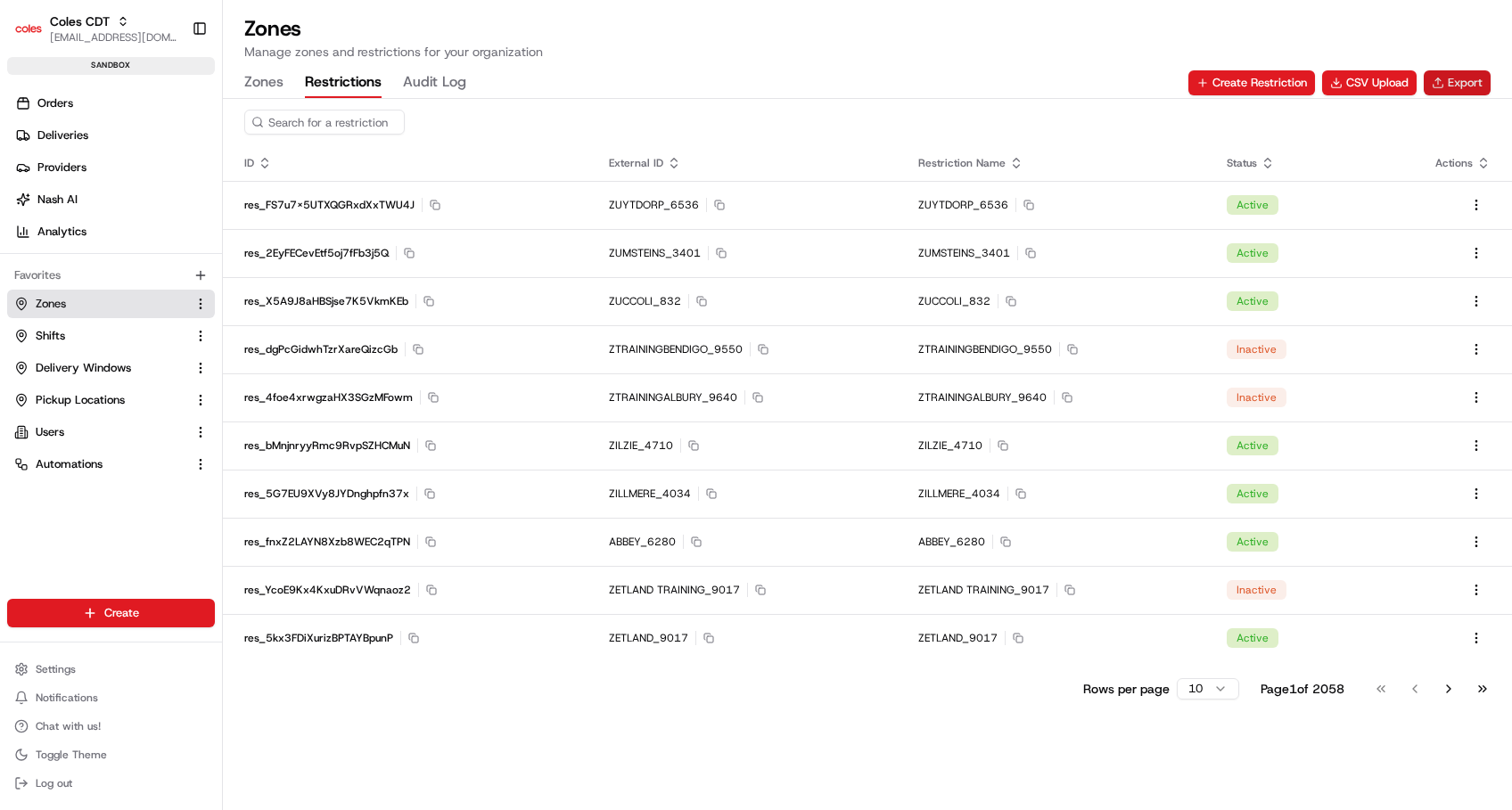
click at [1452, 80] on button "Export" at bounding box center [1457, 82] width 67 height 25
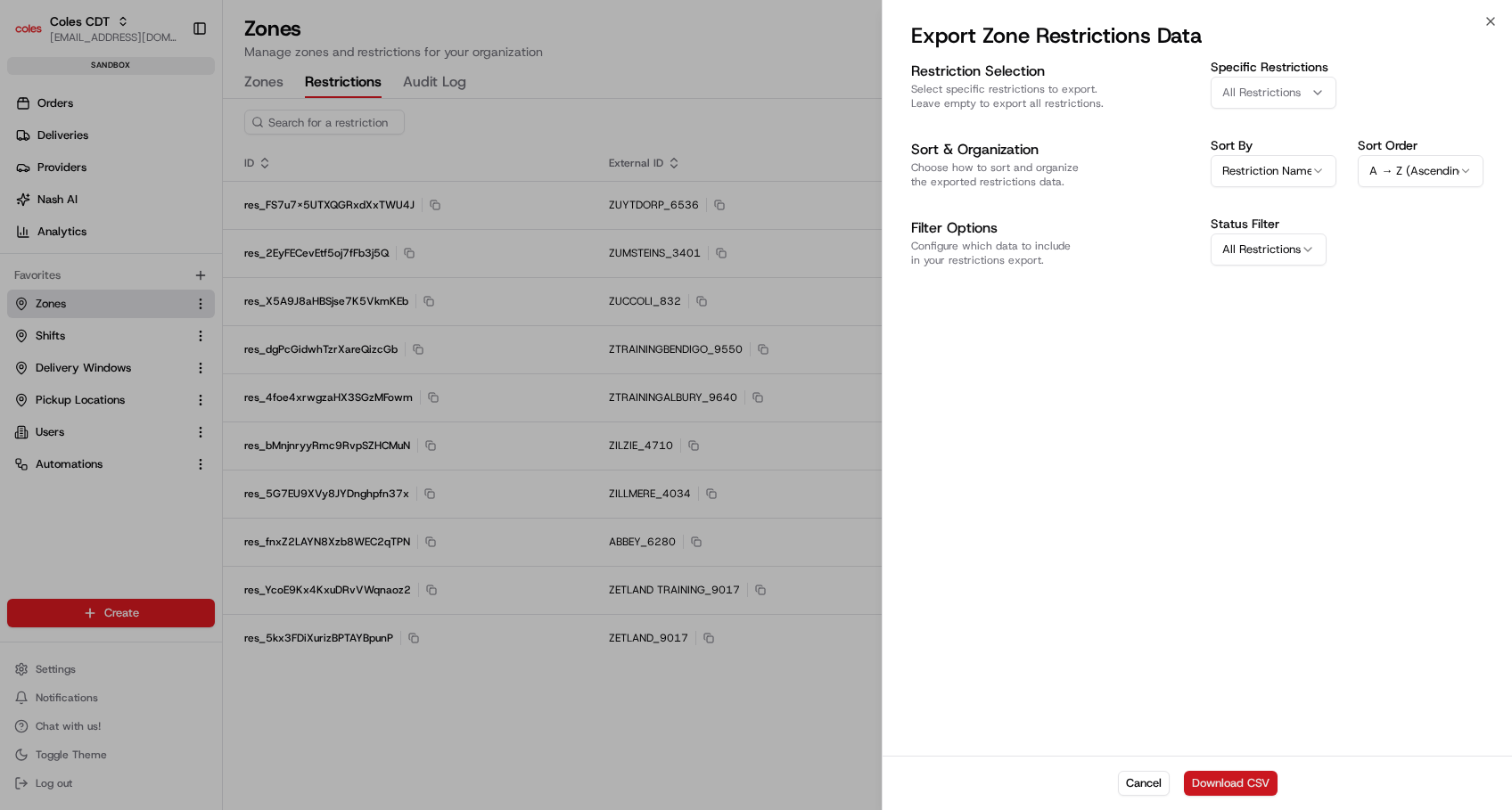
click at [1220, 779] on button "Download CSV" at bounding box center [1231, 783] width 94 height 25
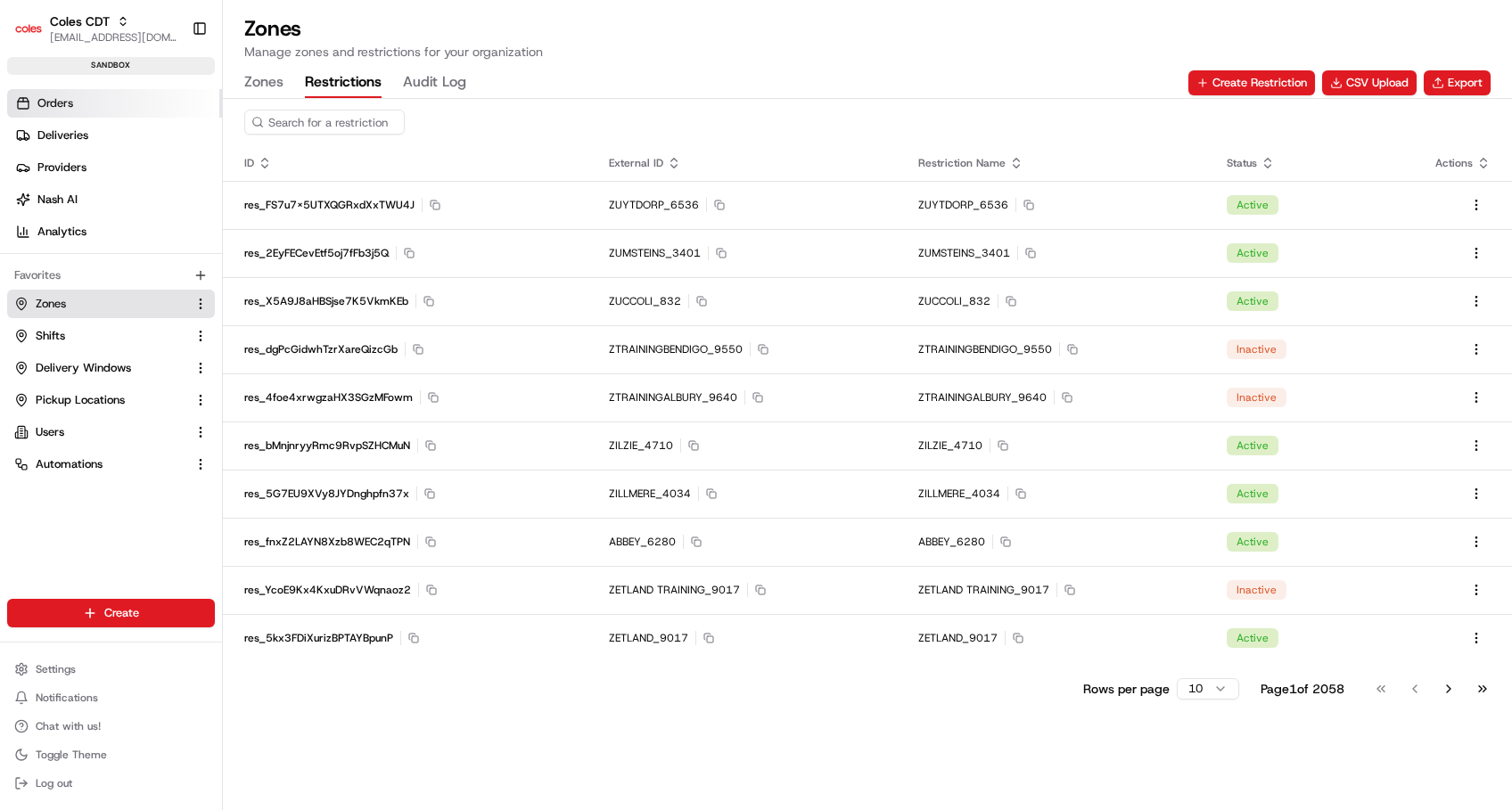
drag, startPoint x: 50, startPoint y: 104, endPoint x: 107, endPoint y: 114, distance: 57.9
click at [50, 104] on span "Orders" at bounding box center [55, 103] width 36 height 16
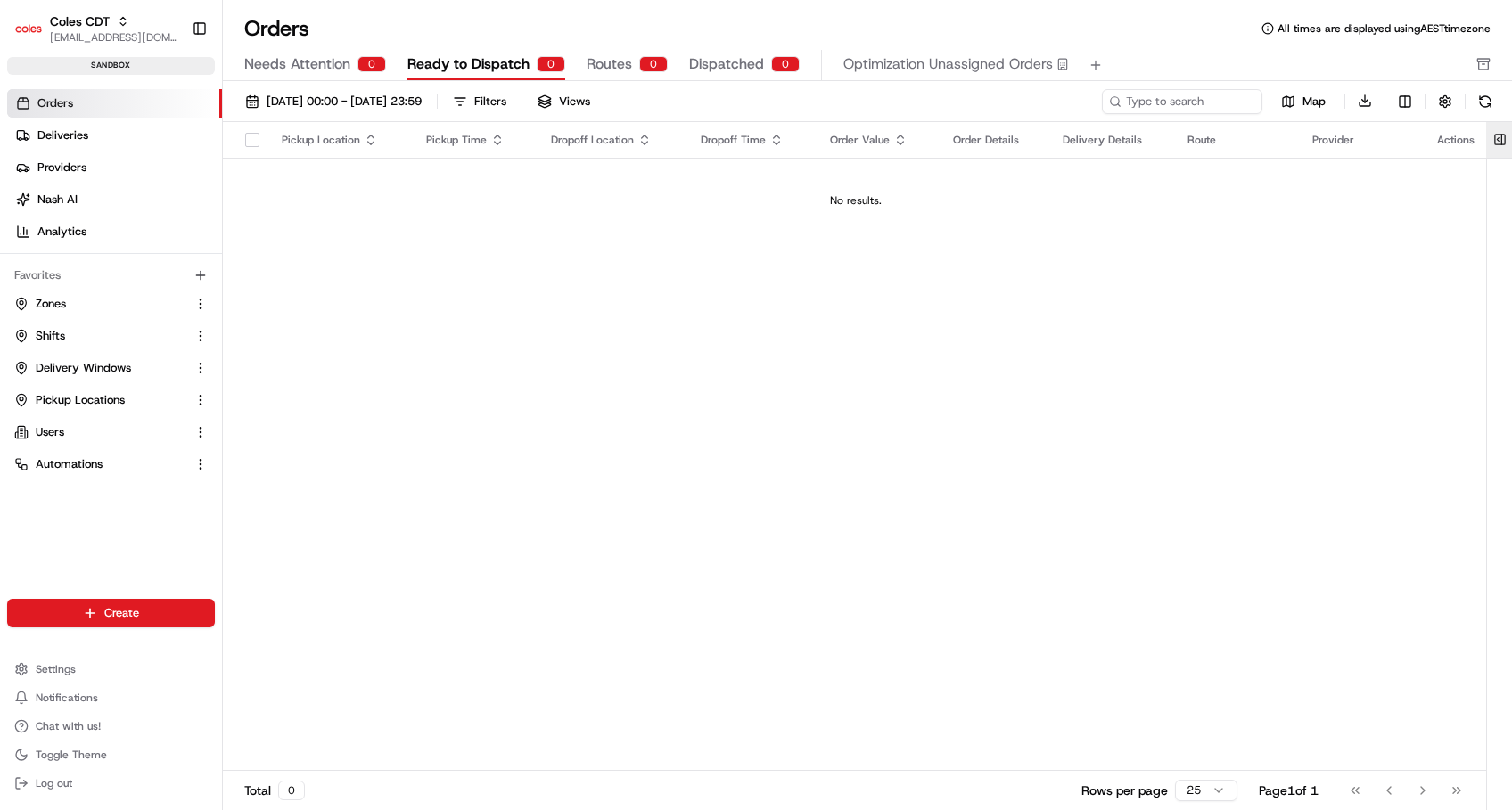
click at [1504, 140] on button at bounding box center [1500, 140] width 30 height 36
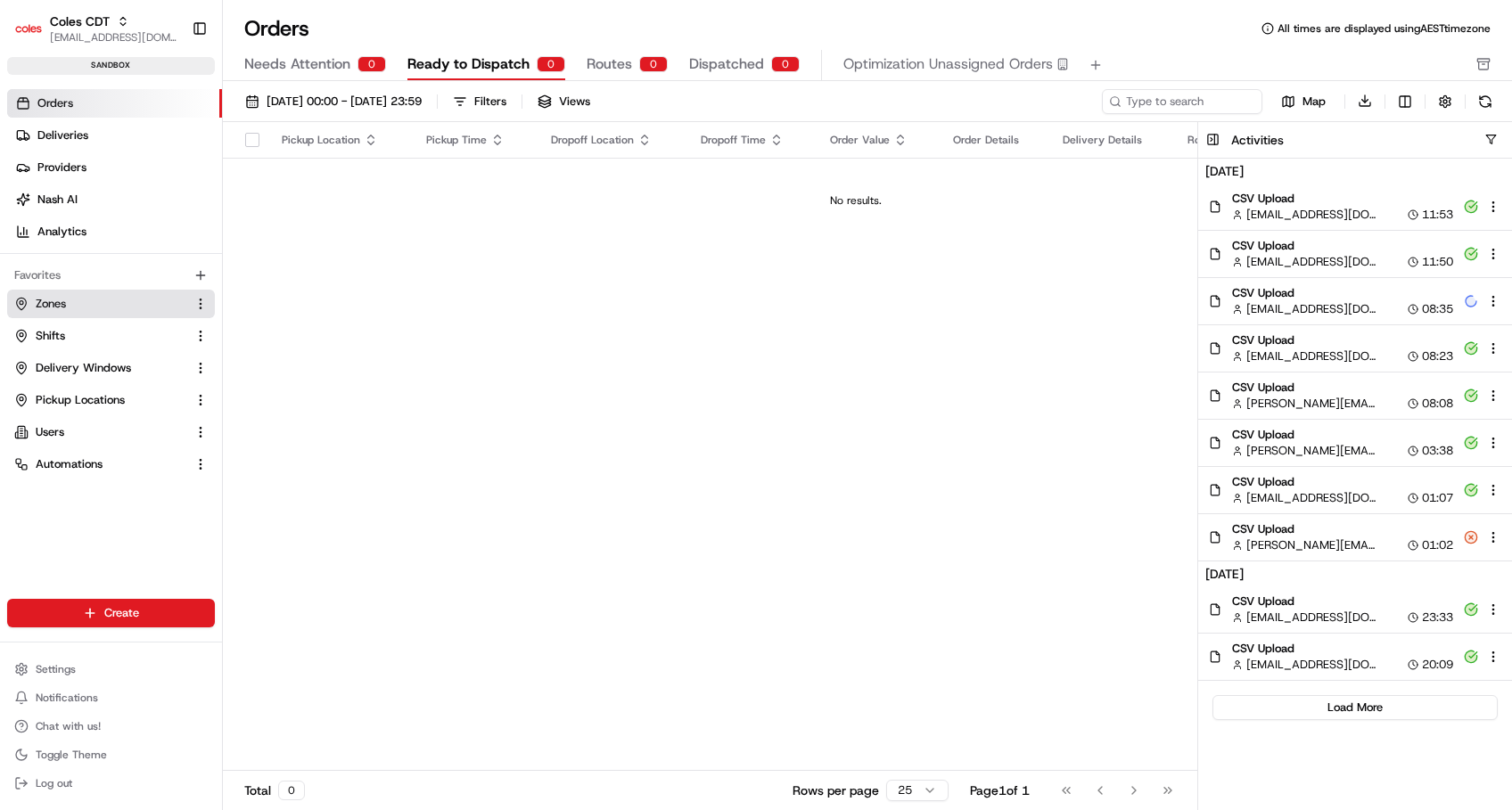
click at [57, 300] on span "Zones" at bounding box center [51, 304] width 31 height 16
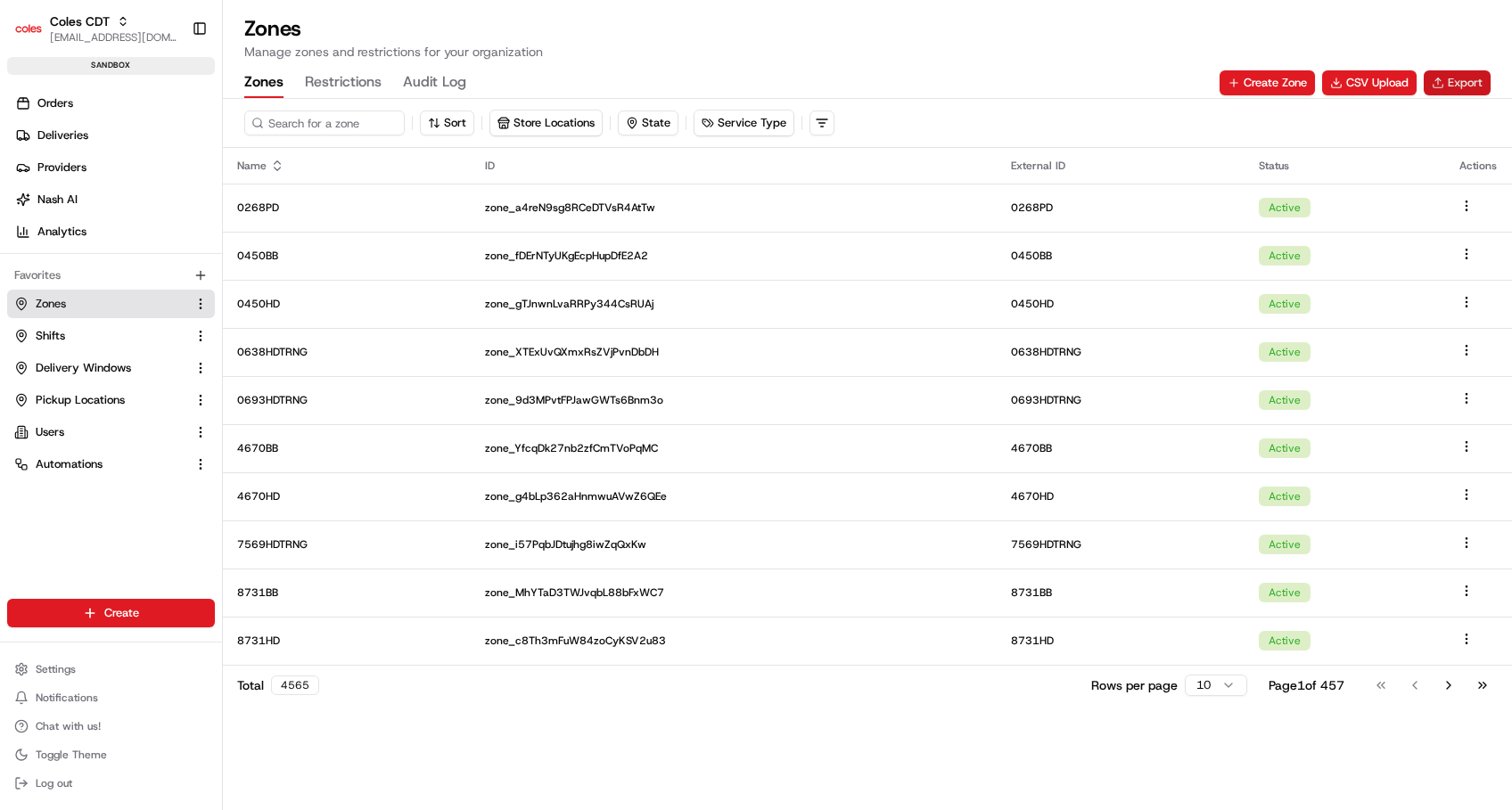
click at [1446, 90] on button "Export" at bounding box center [1457, 82] width 67 height 25
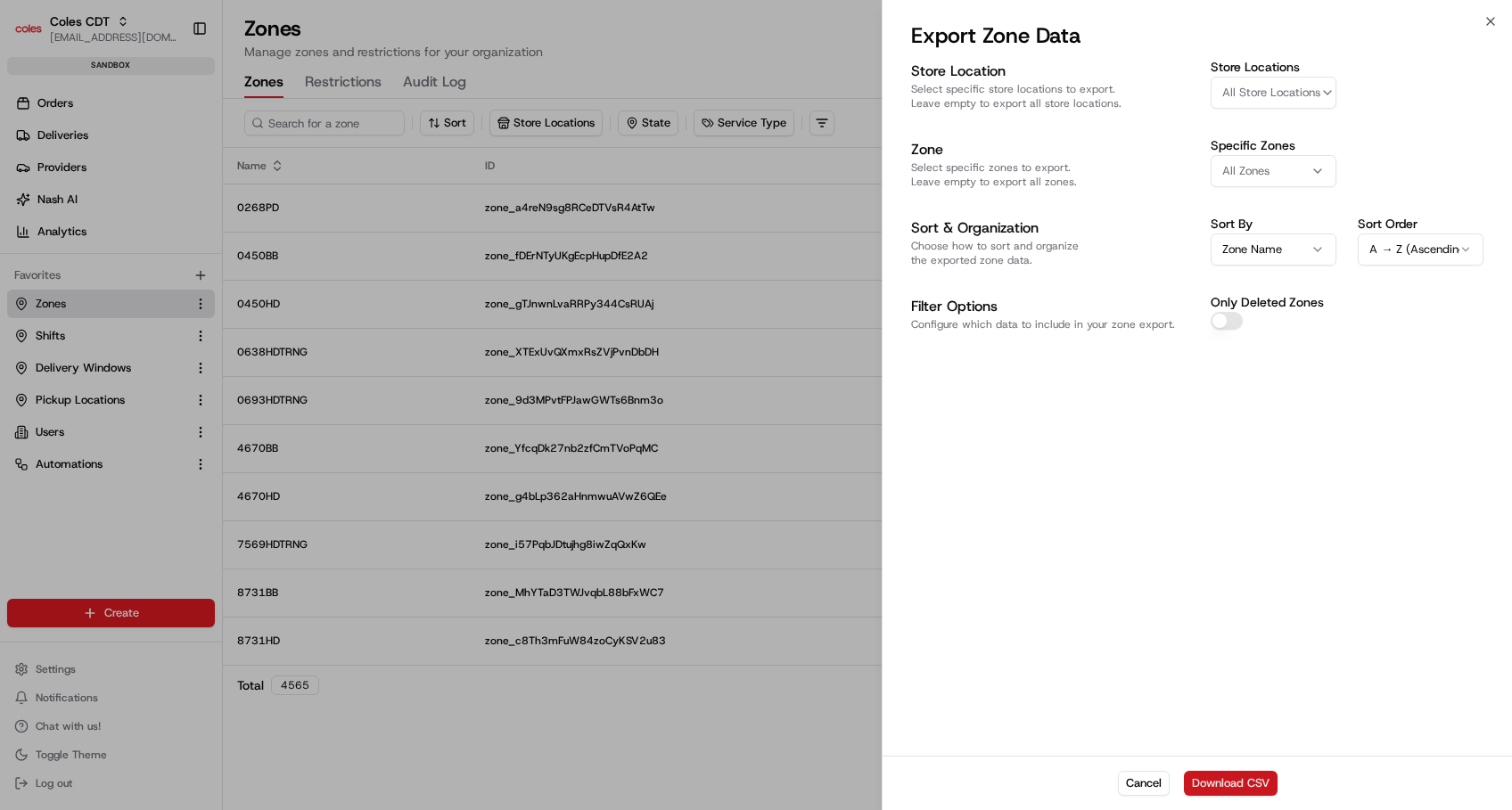
click at [1230, 787] on button "Download CSV" at bounding box center [1231, 783] width 94 height 25
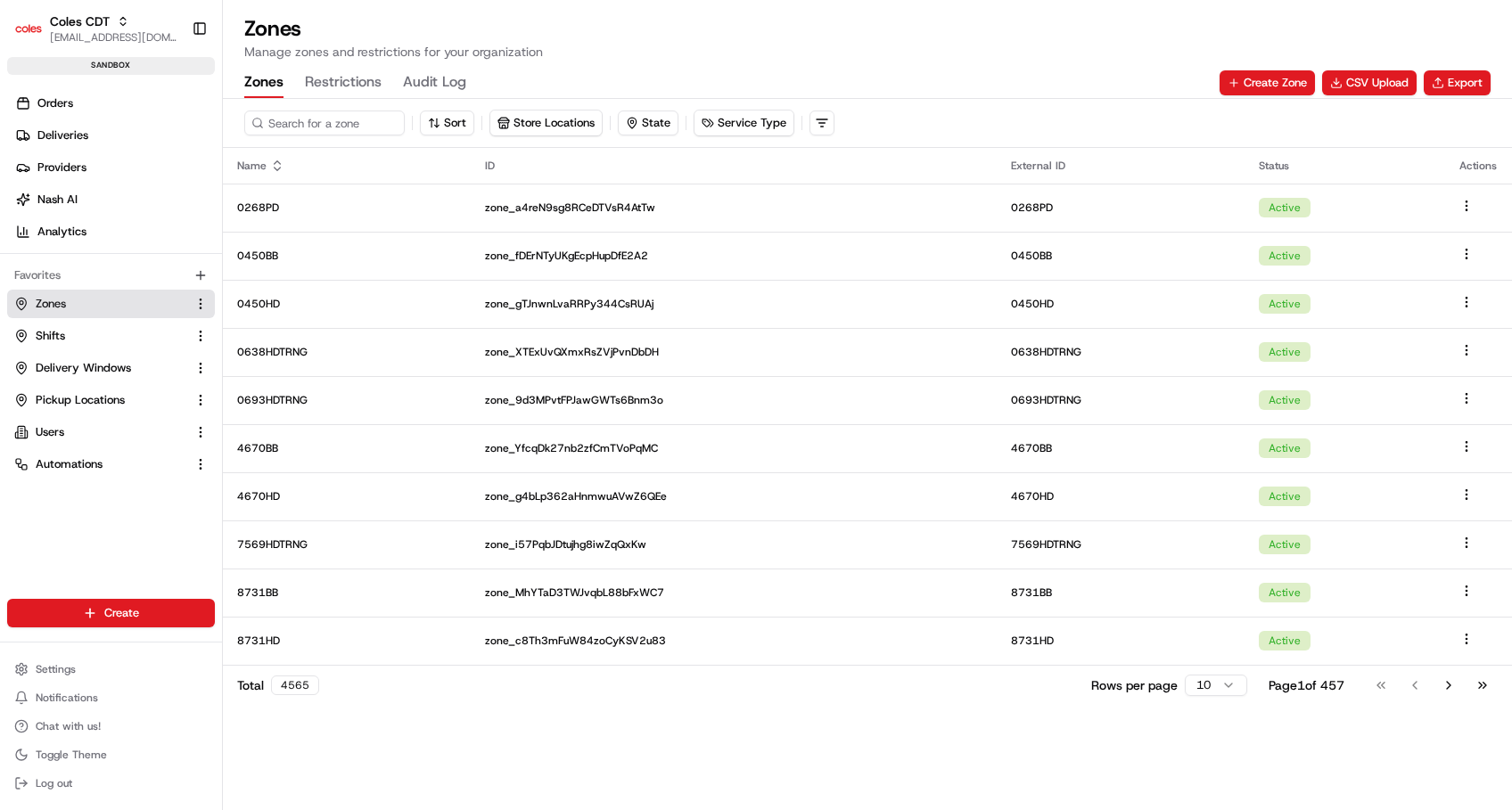
click at [338, 75] on button "Restrictions" at bounding box center [343, 82] width 77 height 31
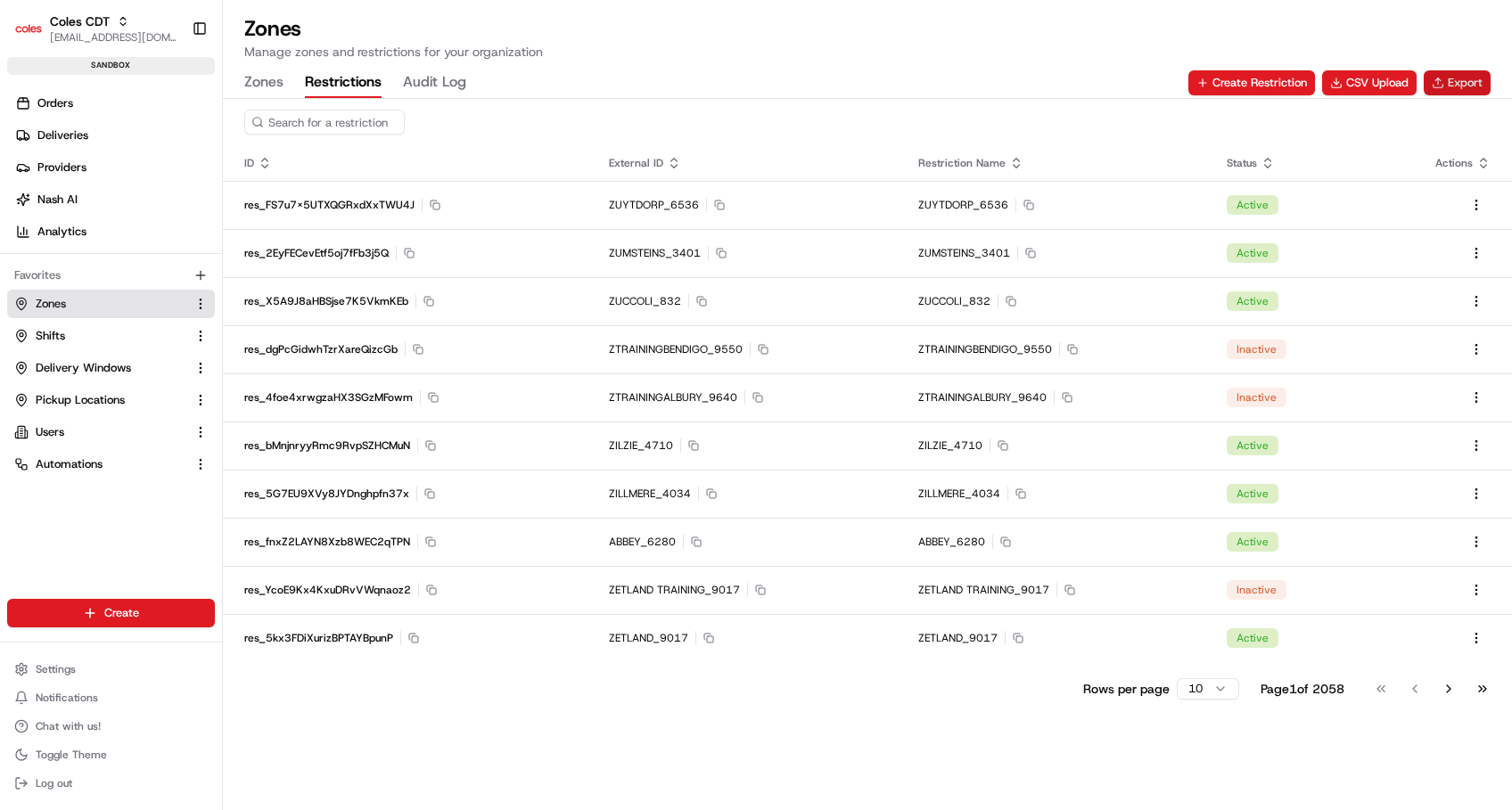
click at [1467, 78] on button "Export" at bounding box center [1457, 82] width 67 height 25
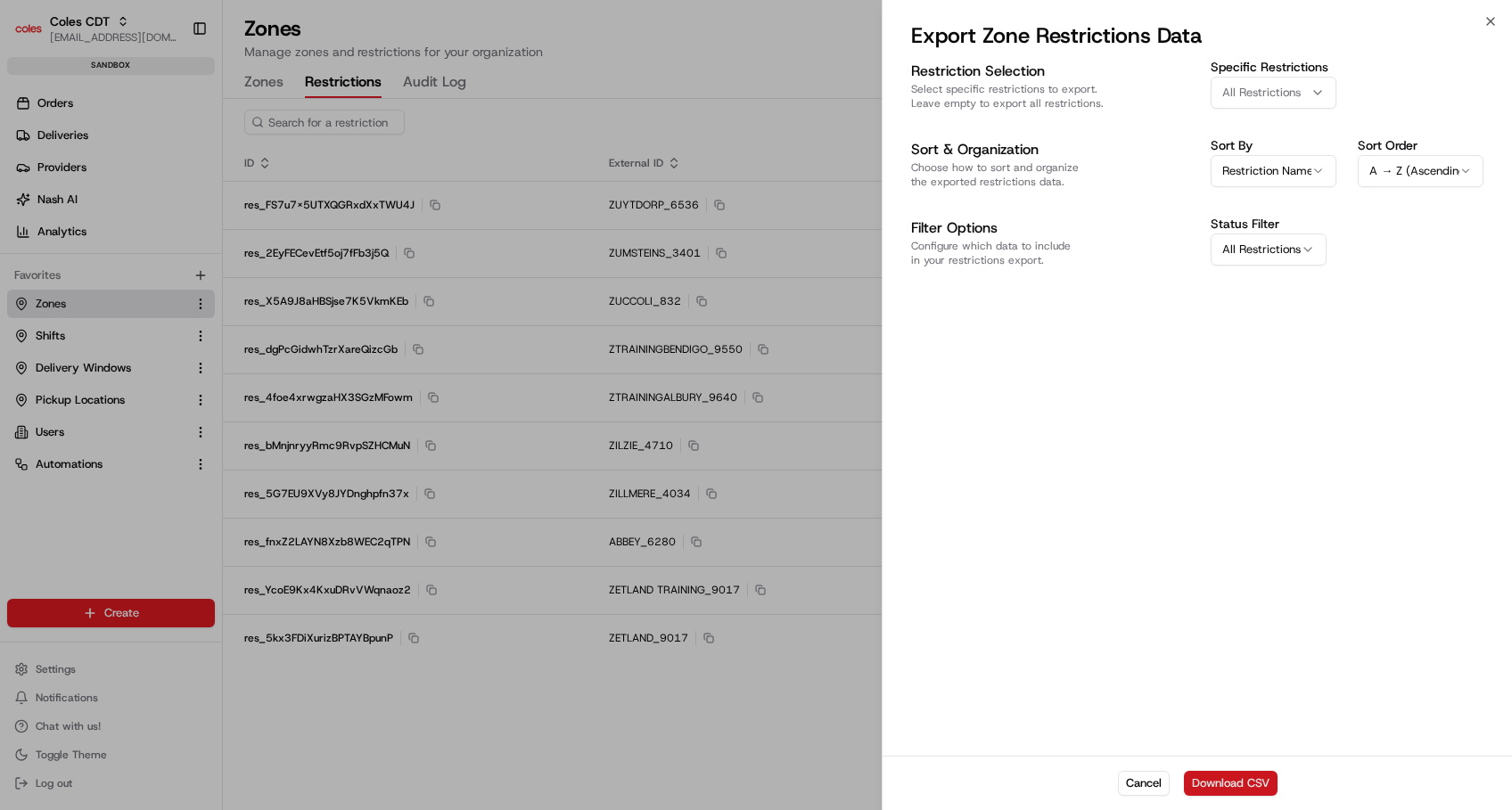
click at [1235, 791] on button "Download CSV" at bounding box center [1231, 783] width 94 height 25
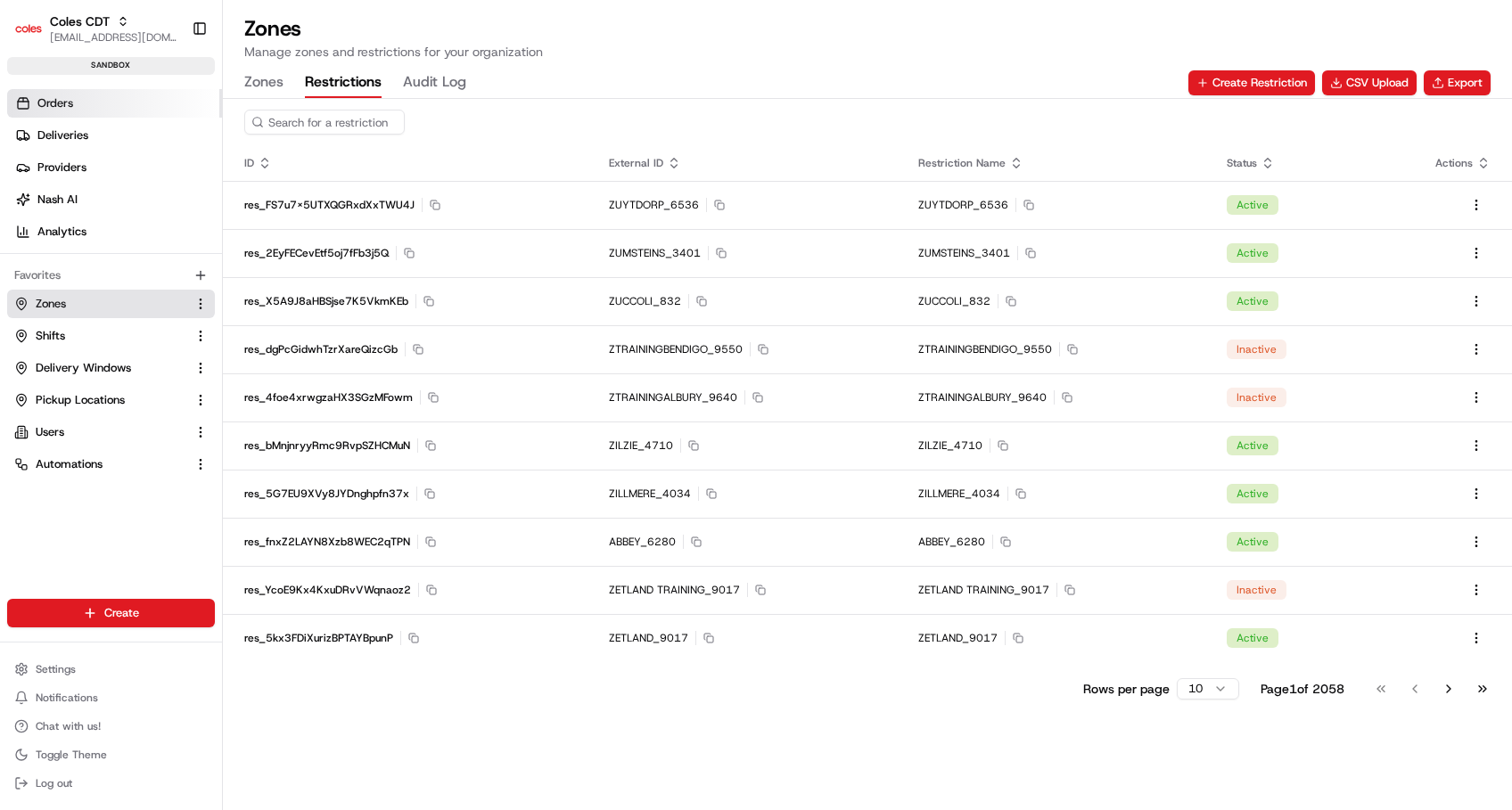
click at [57, 100] on span "Orders" at bounding box center [55, 103] width 36 height 16
